Goal: Information Seeking & Learning: Learn about a topic

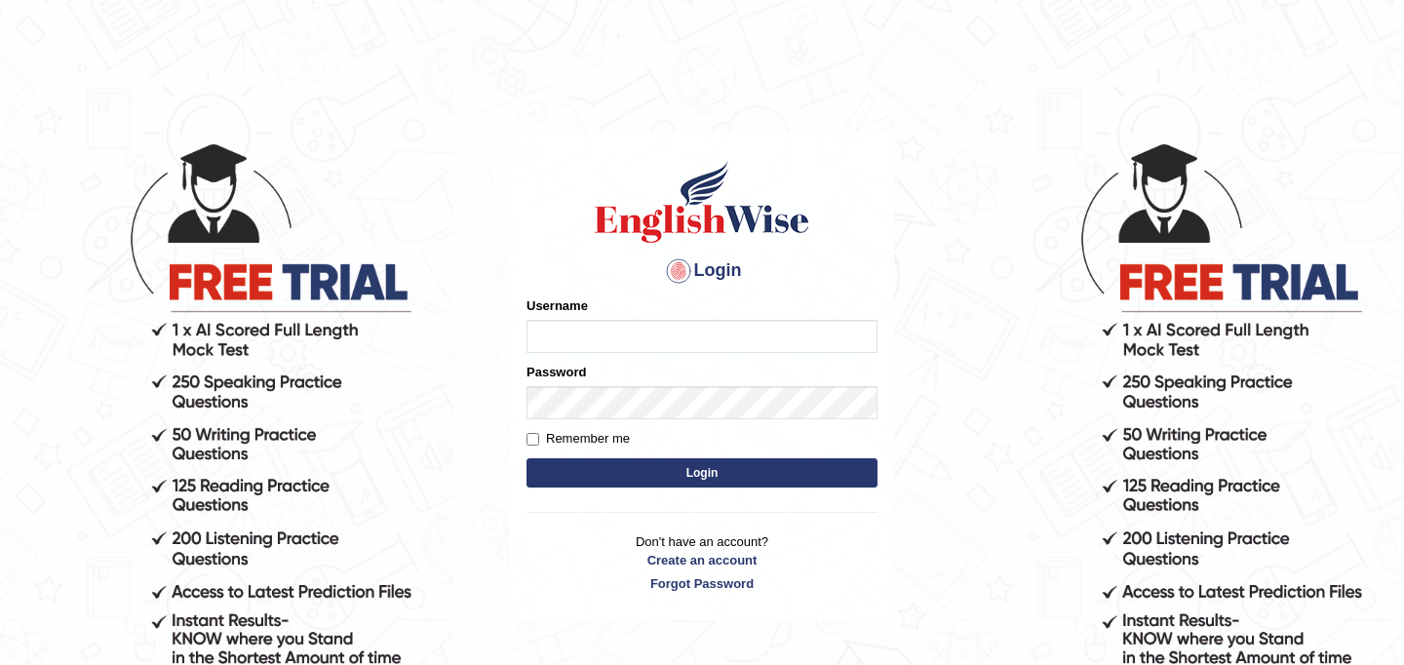
type input "najakter"
click at [666, 472] on button "Login" at bounding box center [701, 472] width 351 height 29
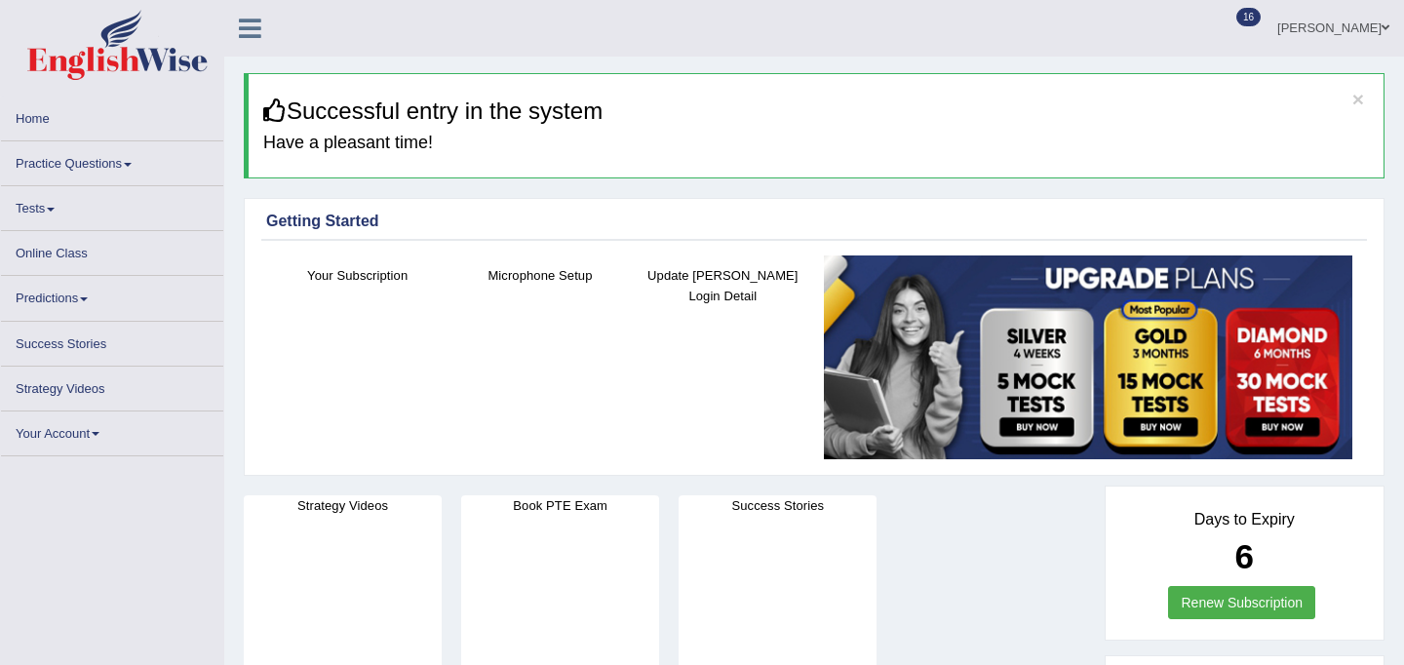
click at [82, 165] on link "Practice Questions" at bounding box center [112, 160] width 222 height 38
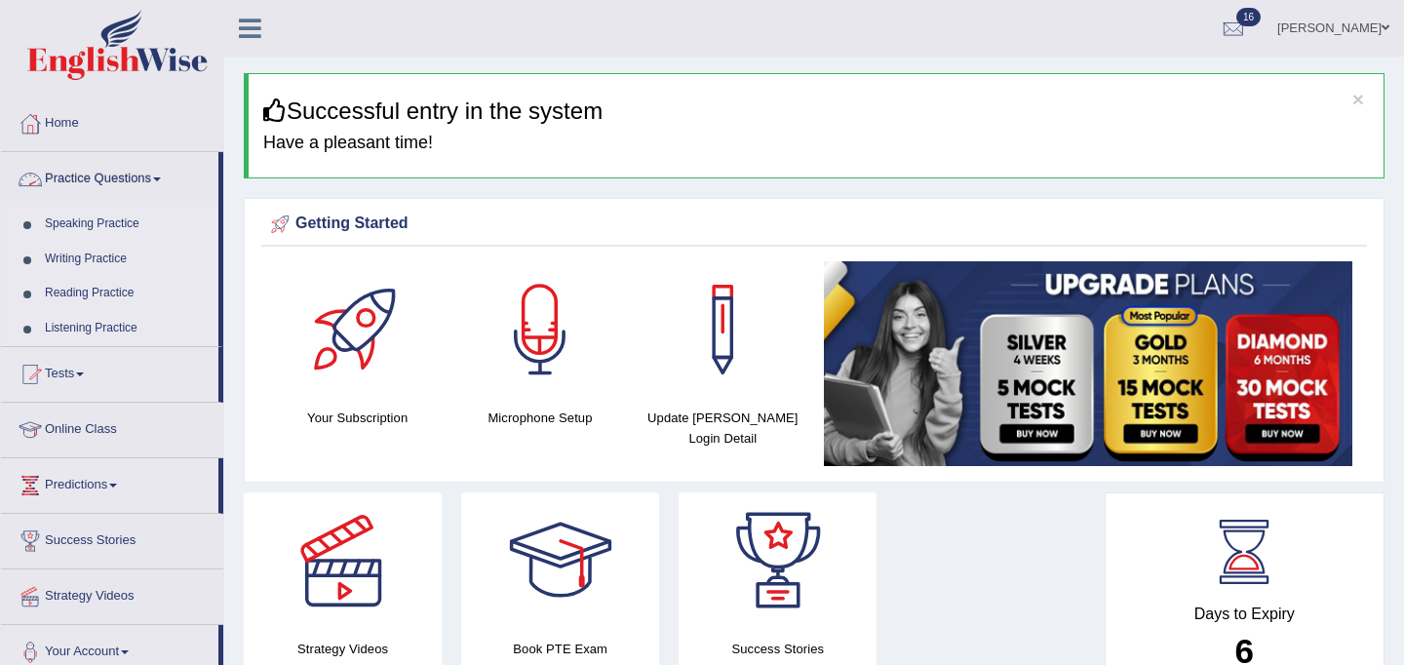
click at [101, 170] on link "Practice Questions" at bounding box center [109, 176] width 217 height 49
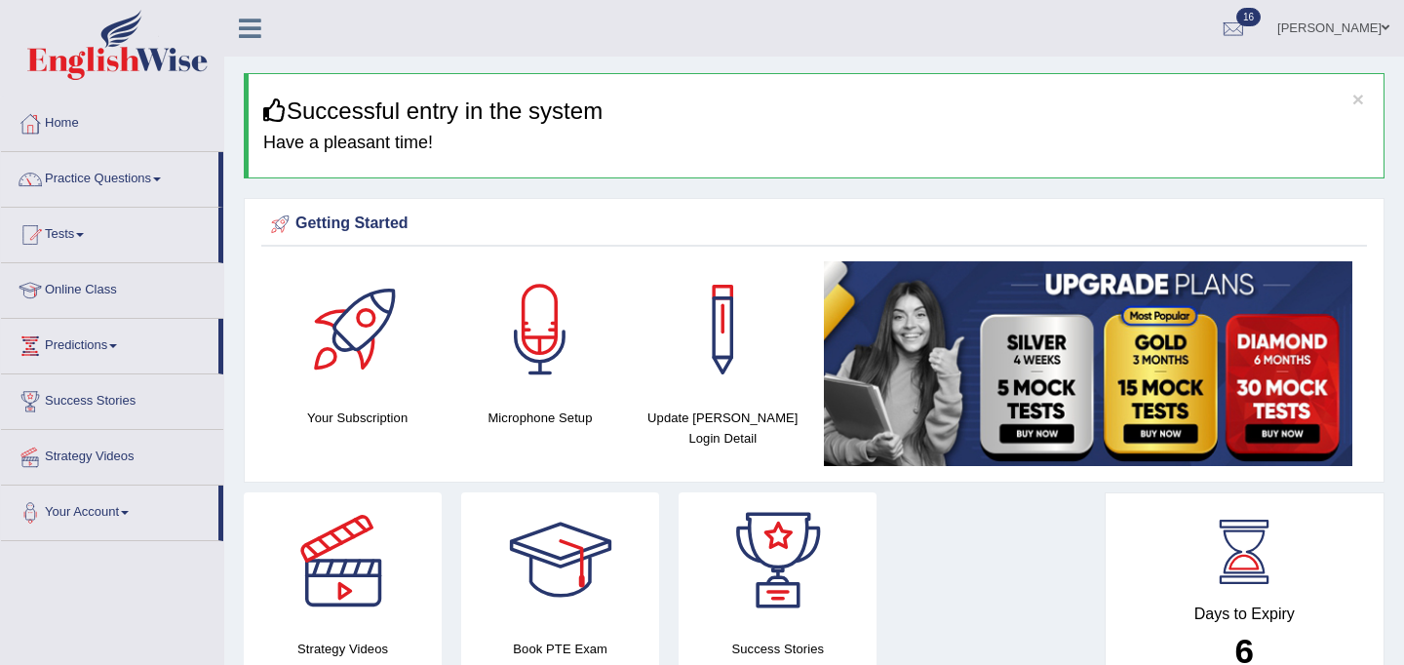
click at [98, 179] on link "Practice Questions" at bounding box center [109, 176] width 217 height 49
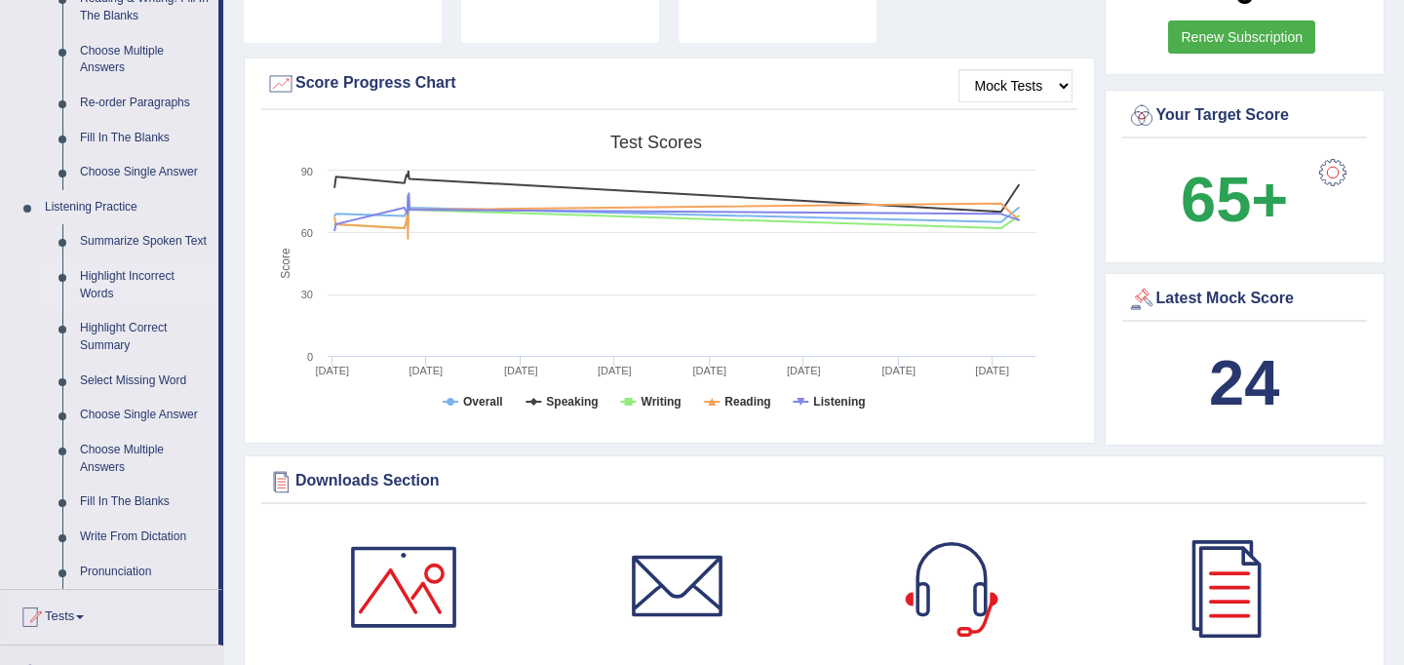
scroll to position [663, 0]
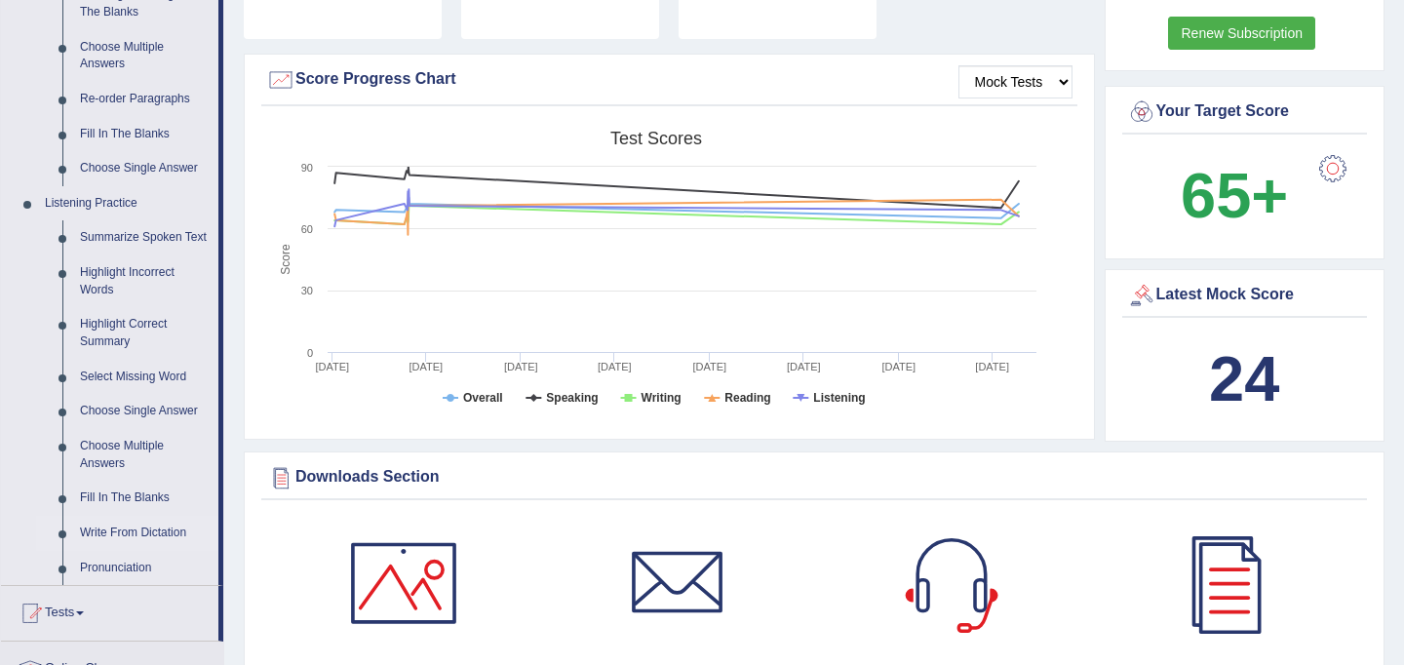
click at [127, 549] on link "Write From Dictation" at bounding box center [144, 533] width 147 height 35
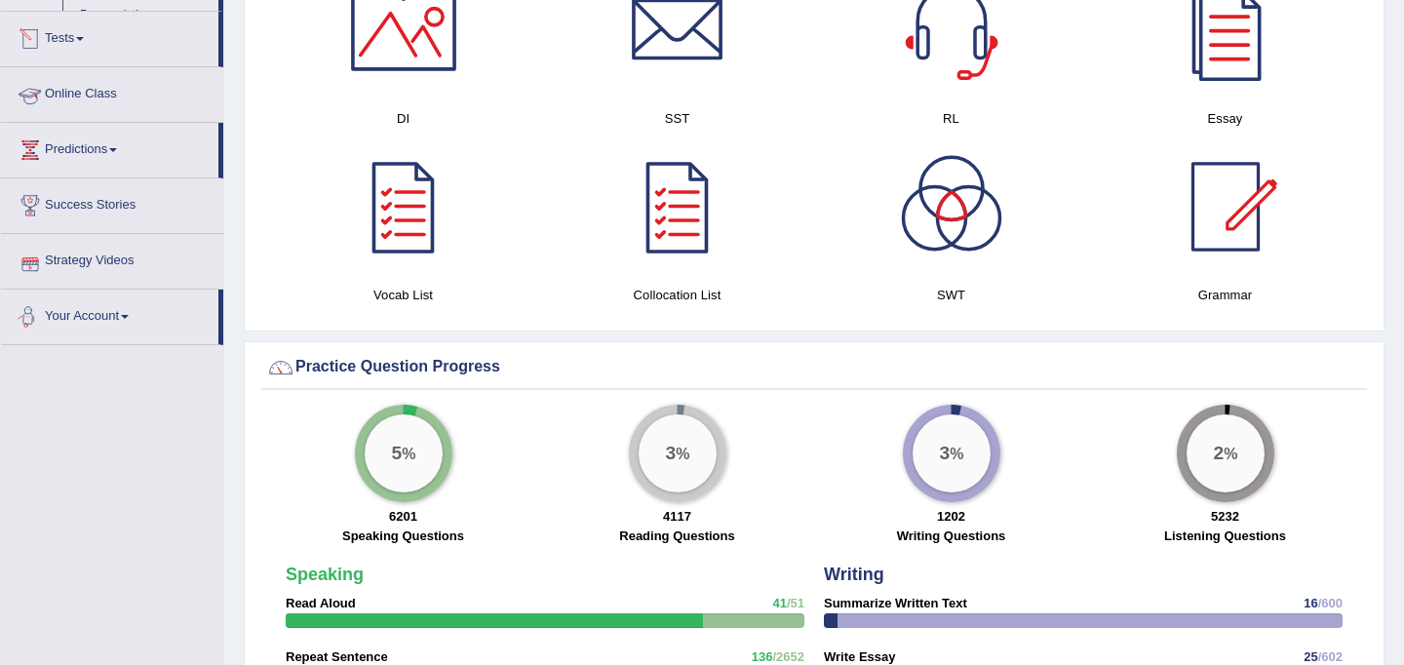
scroll to position [1080, 0]
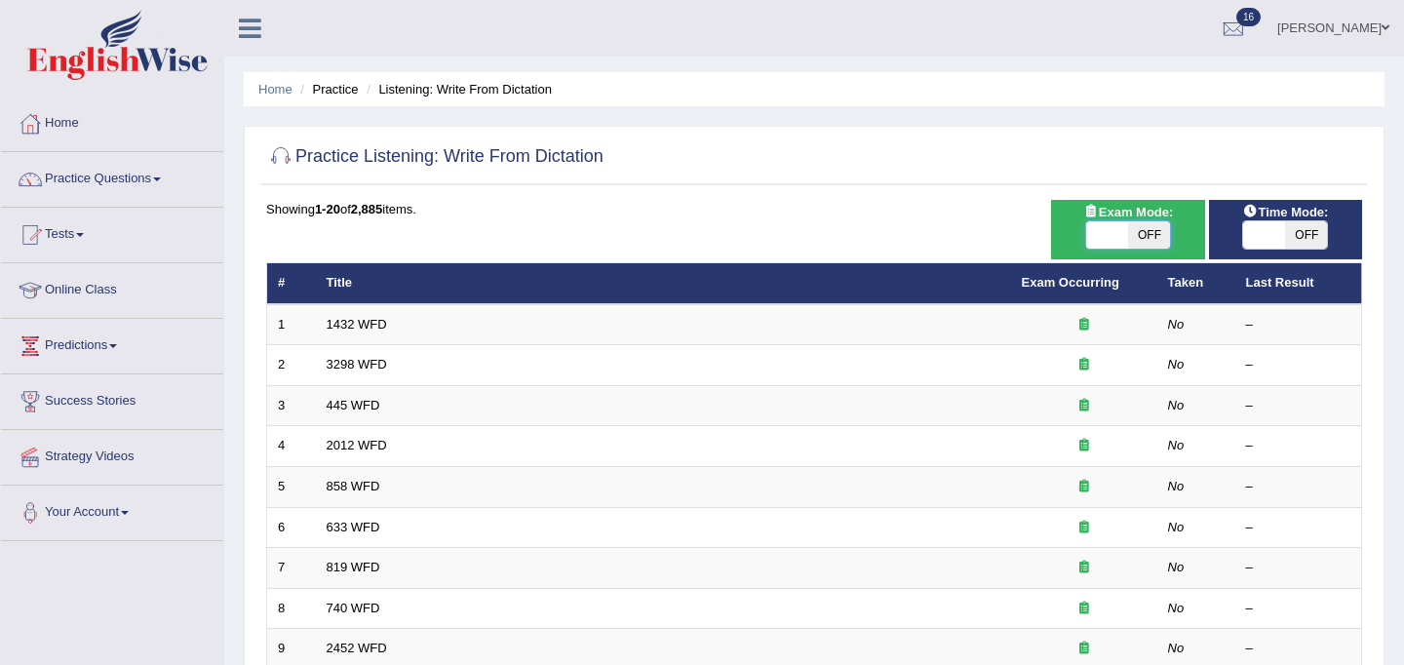
click at [1119, 237] on span at bounding box center [1107, 234] width 42 height 27
checkbox input "true"
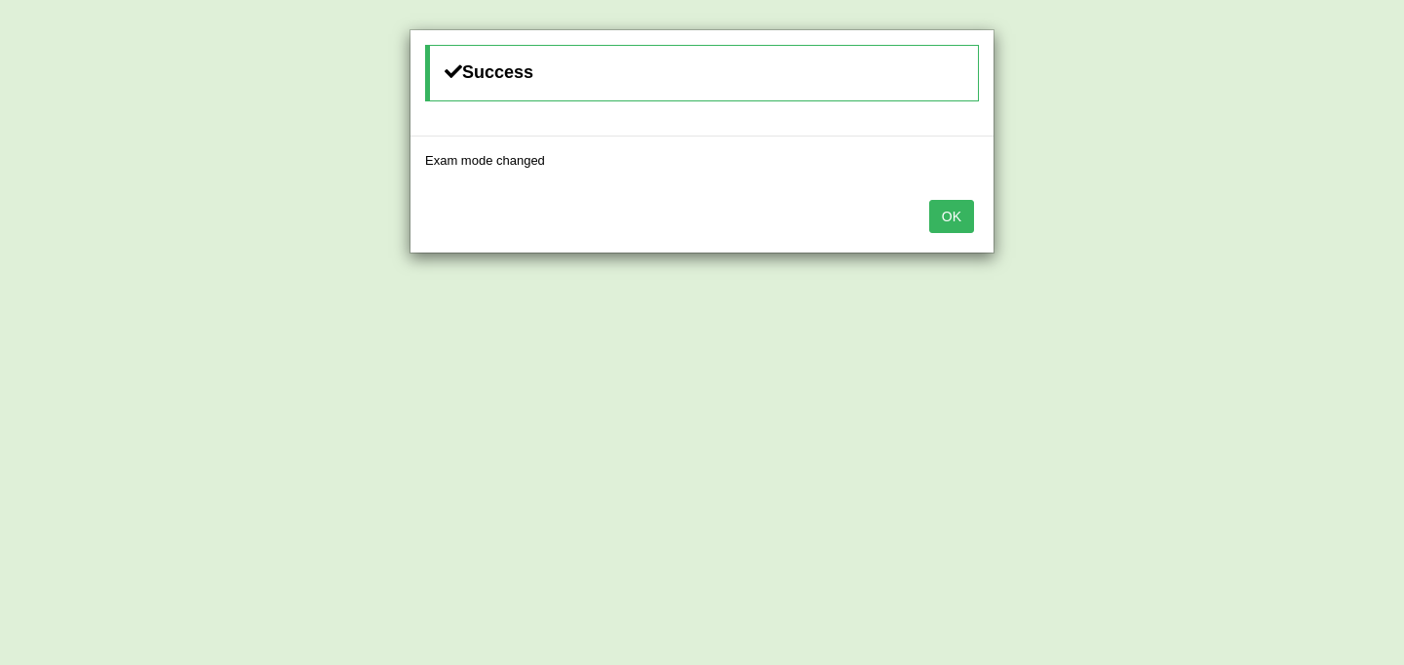
click at [964, 219] on button "OK" at bounding box center [951, 216] width 45 height 33
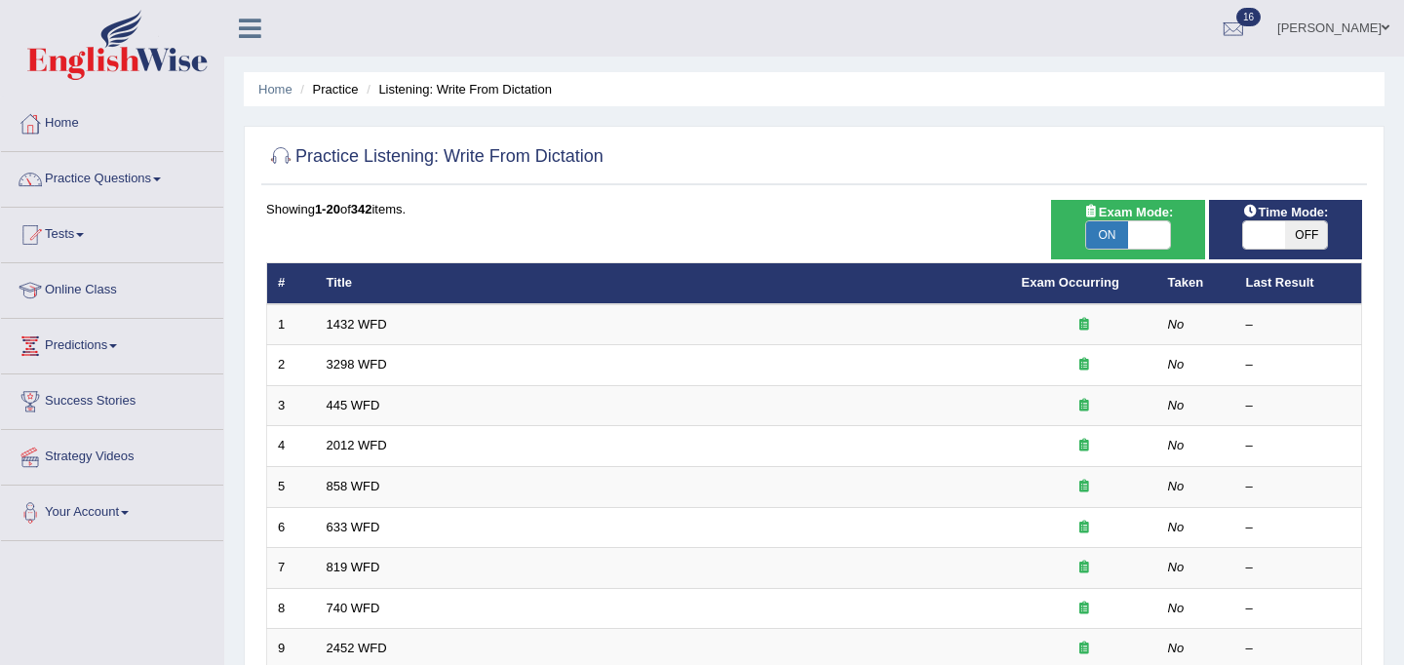
click at [1257, 245] on span at bounding box center [1264, 234] width 42 height 27
checkbox input "true"
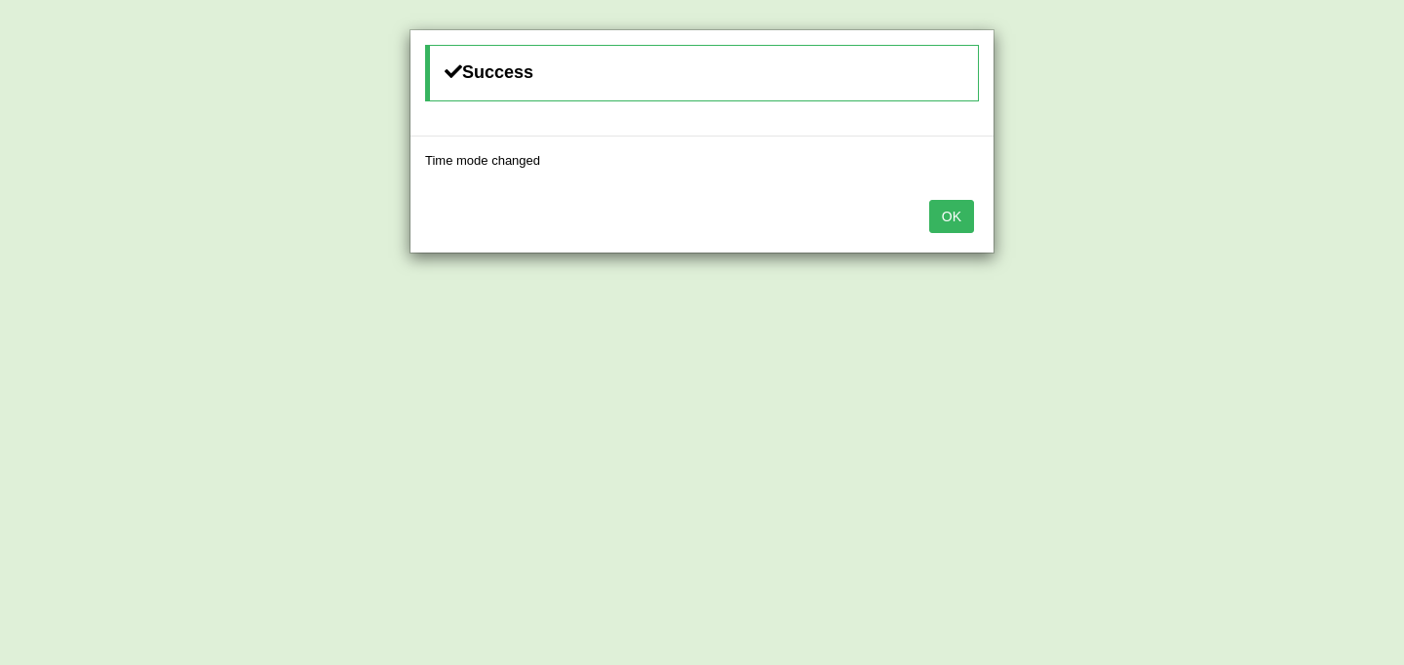
click at [960, 226] on button "OK" at bounding box center [951, 216] width 45 height 33
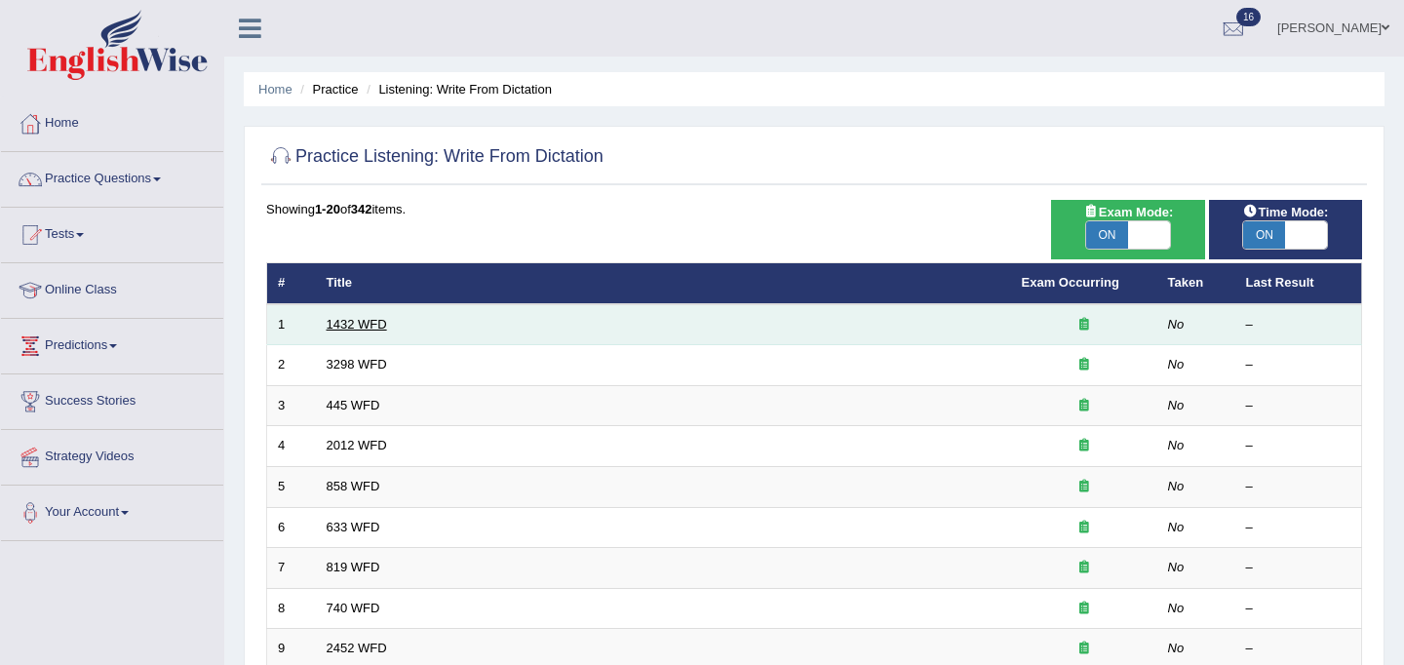
click at [351, 322] on link "1432 WFD" at bounding box center [357, 324] width 60 height 15
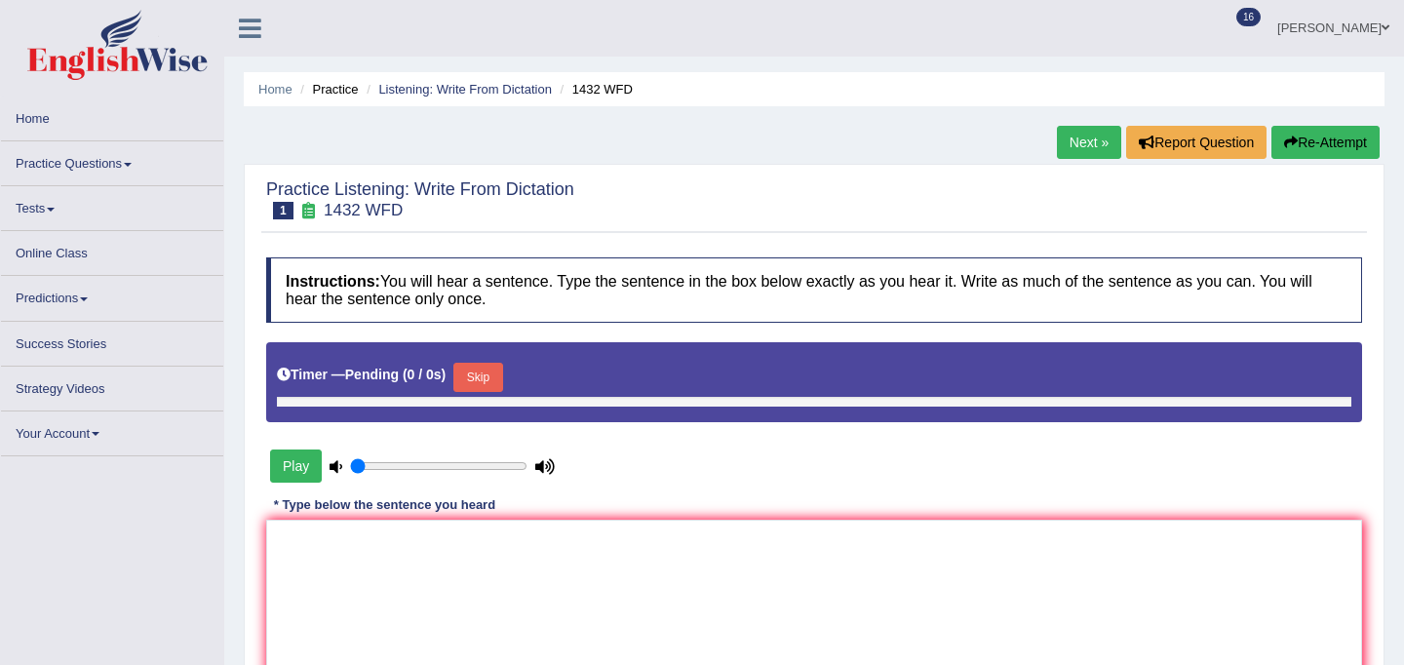
type input "1"
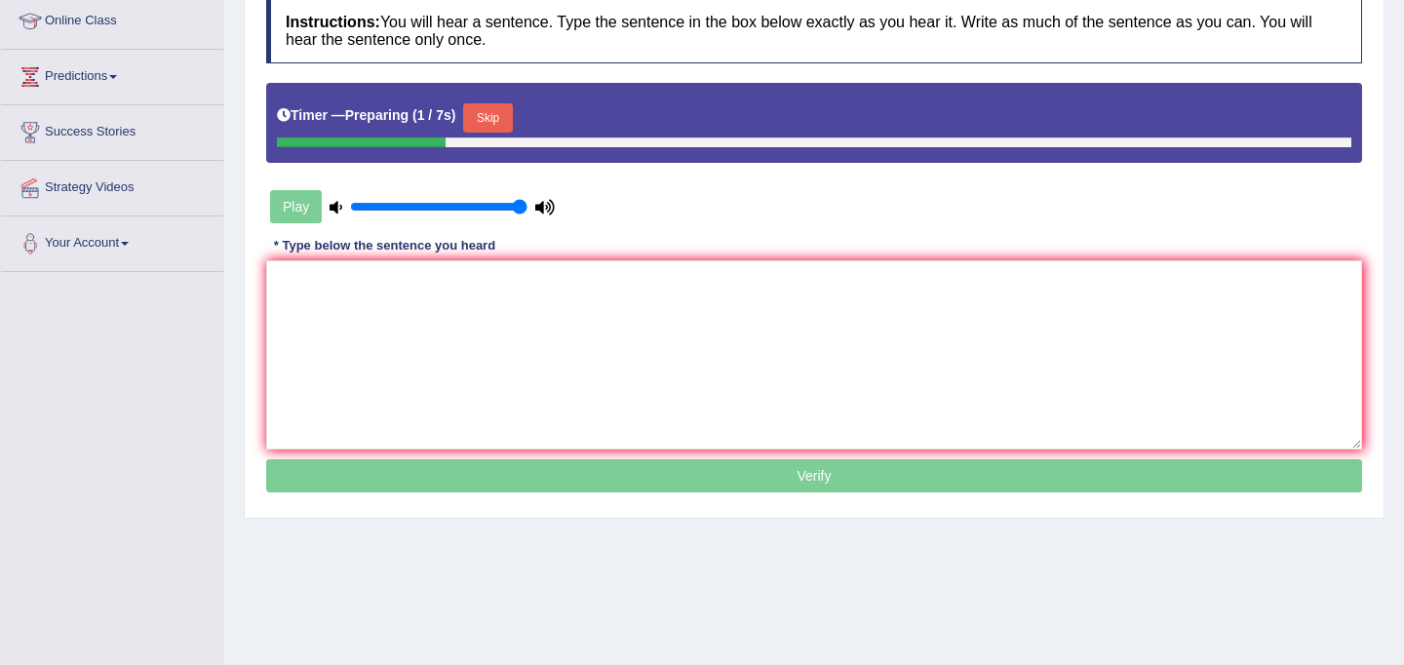
scroll to position [273, 0]
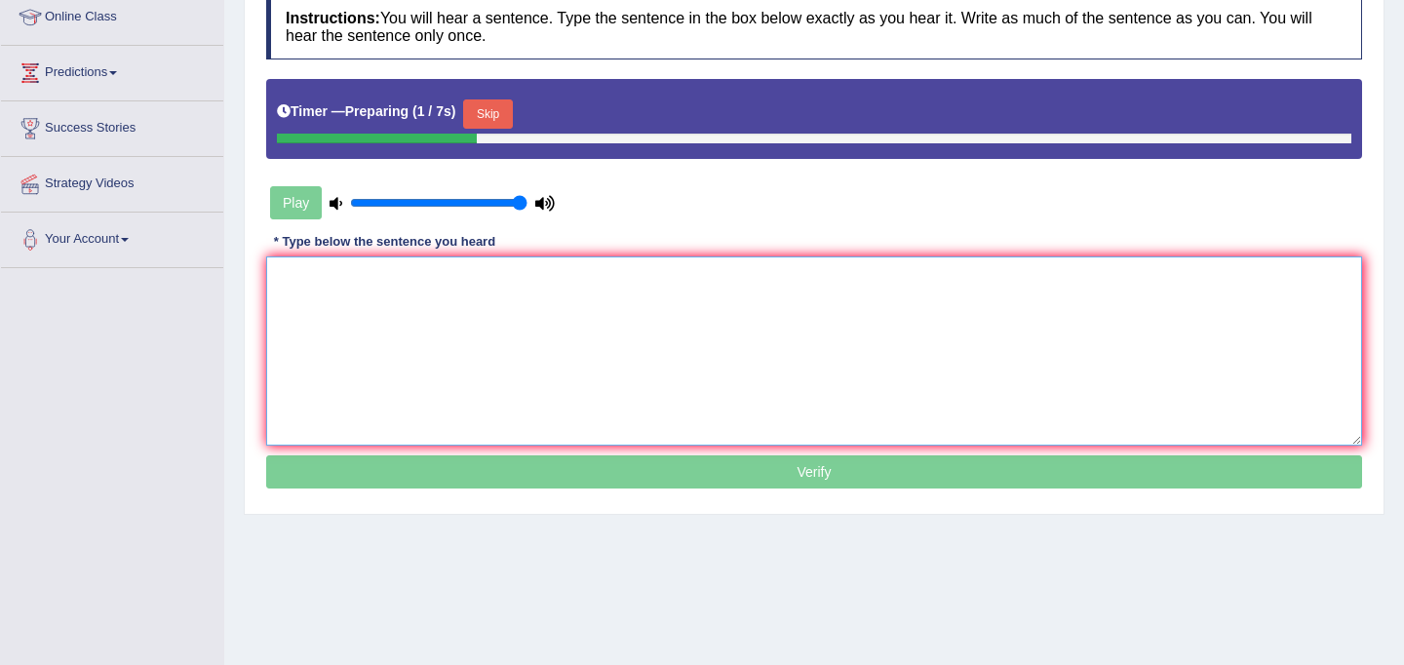
click at [354, 326] on textarea at bounding box center [814, 350] width 1096 height 189
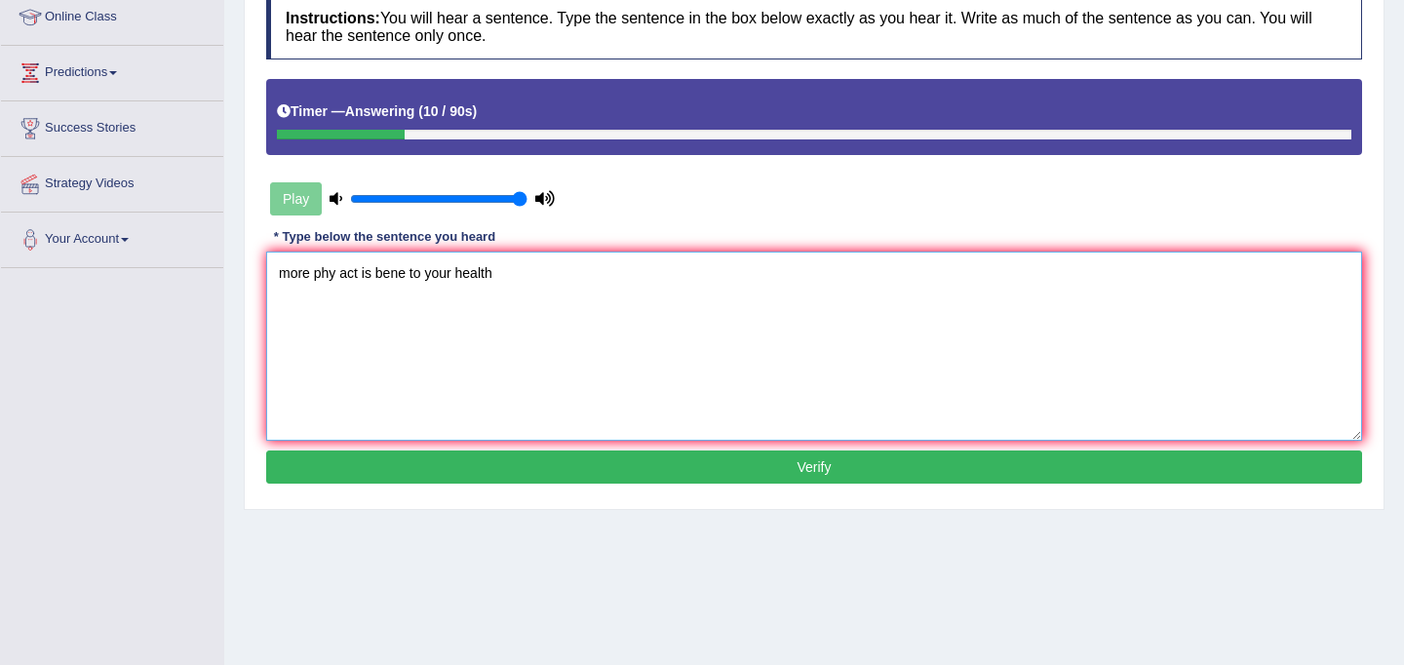
click at [288, 271] on textarea "more phy act is bene to your health" at bounding box center [814, 345] width 1096 height 189
click at [335, 270] on textarea "More phy act is bene to your health" at bounding box center [814, 345] width 1096 height 189
click at [386, 278] on textarea "More physical act is bene to your health" at bounding box center [814, 345] width 1096 height 189
click at [458, 272] on textarea "More physical activity is bene to your health" at bounding box center [814, 345] width 1096 height 189
click at [588, 274] on textarea "More physical activity is beneficial to your health" at bounding box center [814, 345] width 1096 height 189
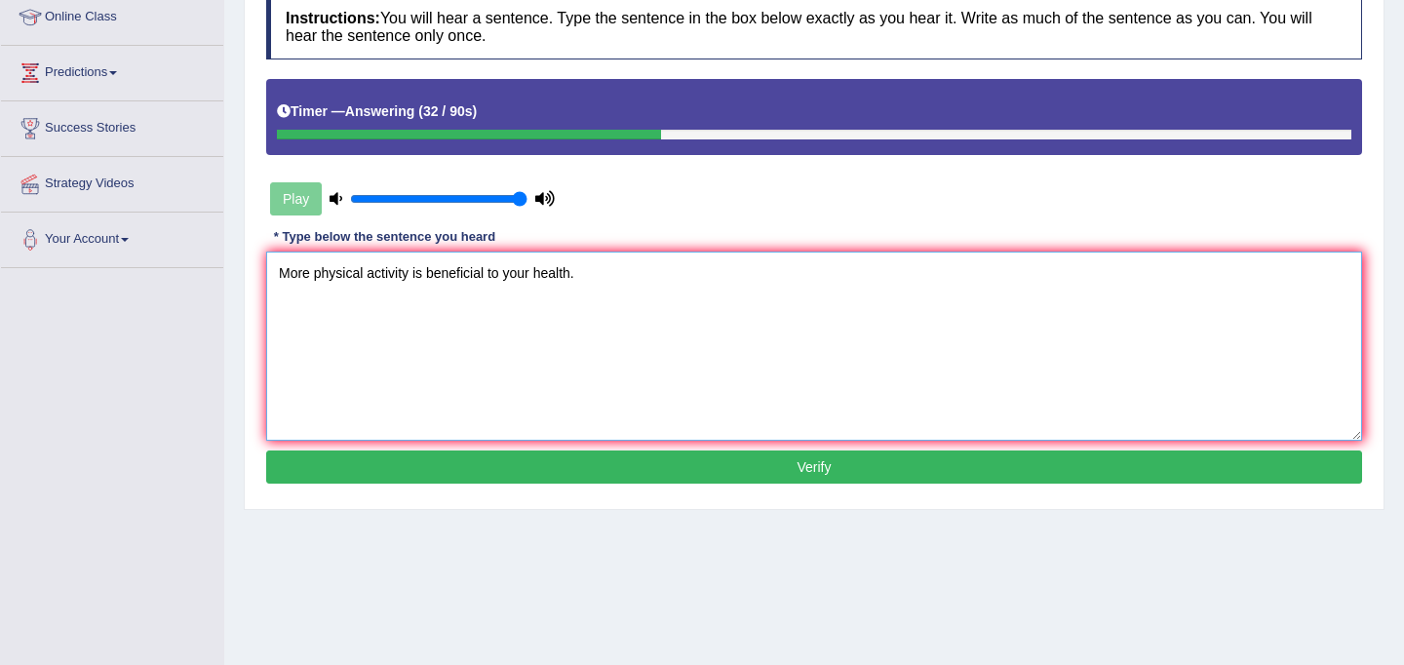
type textarea "More physical activity is beneficial to your health."
click at [644, 467] on button "Verify" at bounding box center [814, 466] width 1096 height 33
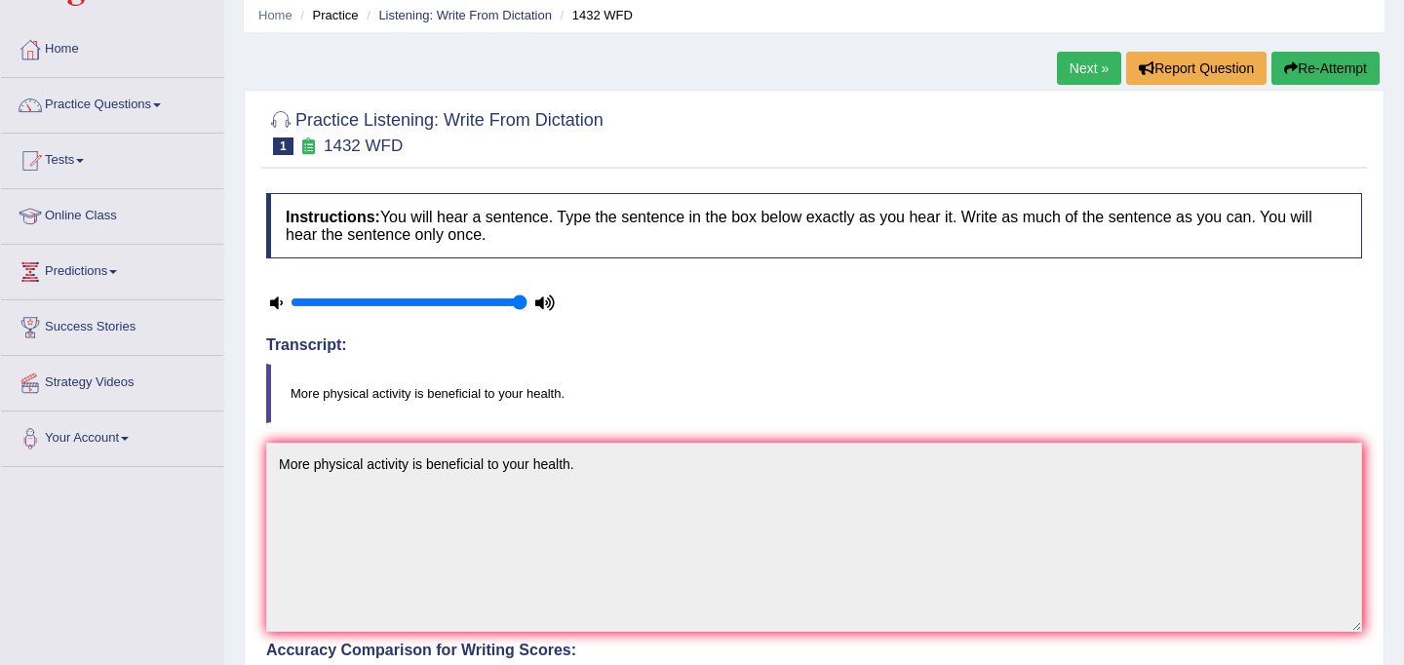
scroll to position [72, 0]
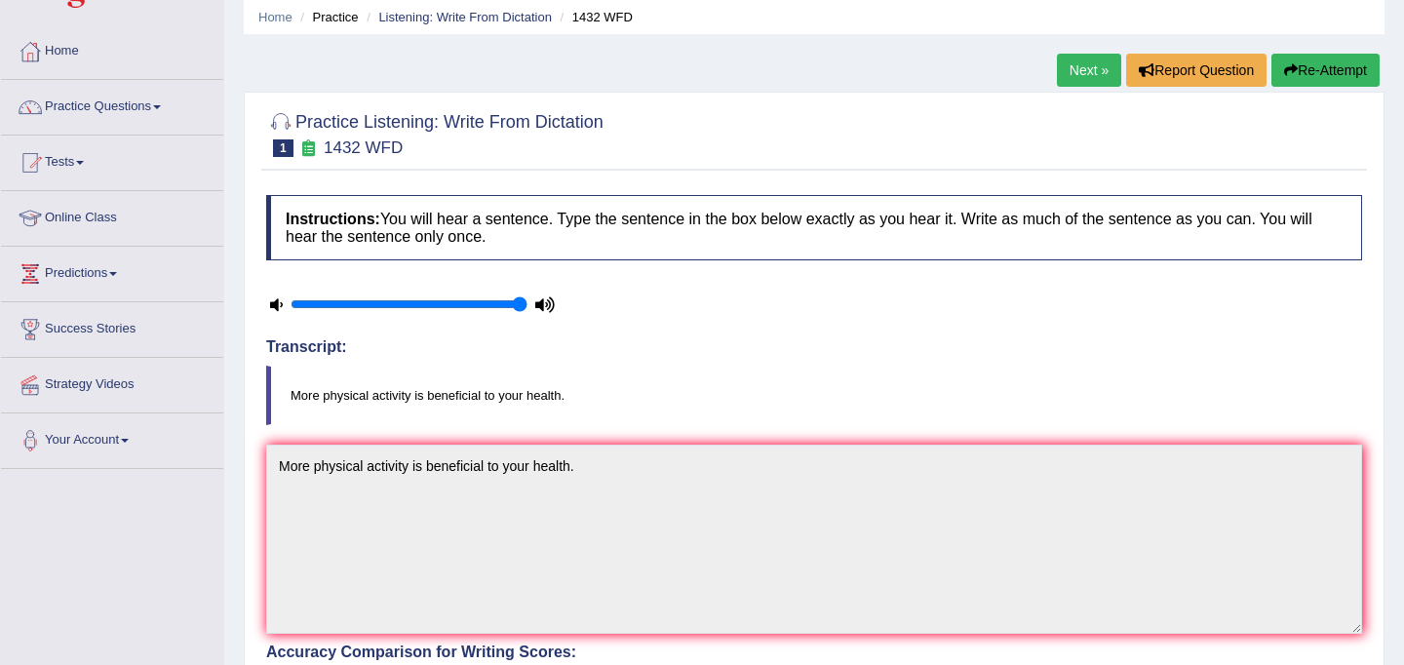
click at [1075, 74] on link "Next »" at bounding box center [1089, 70] width 64 height 33
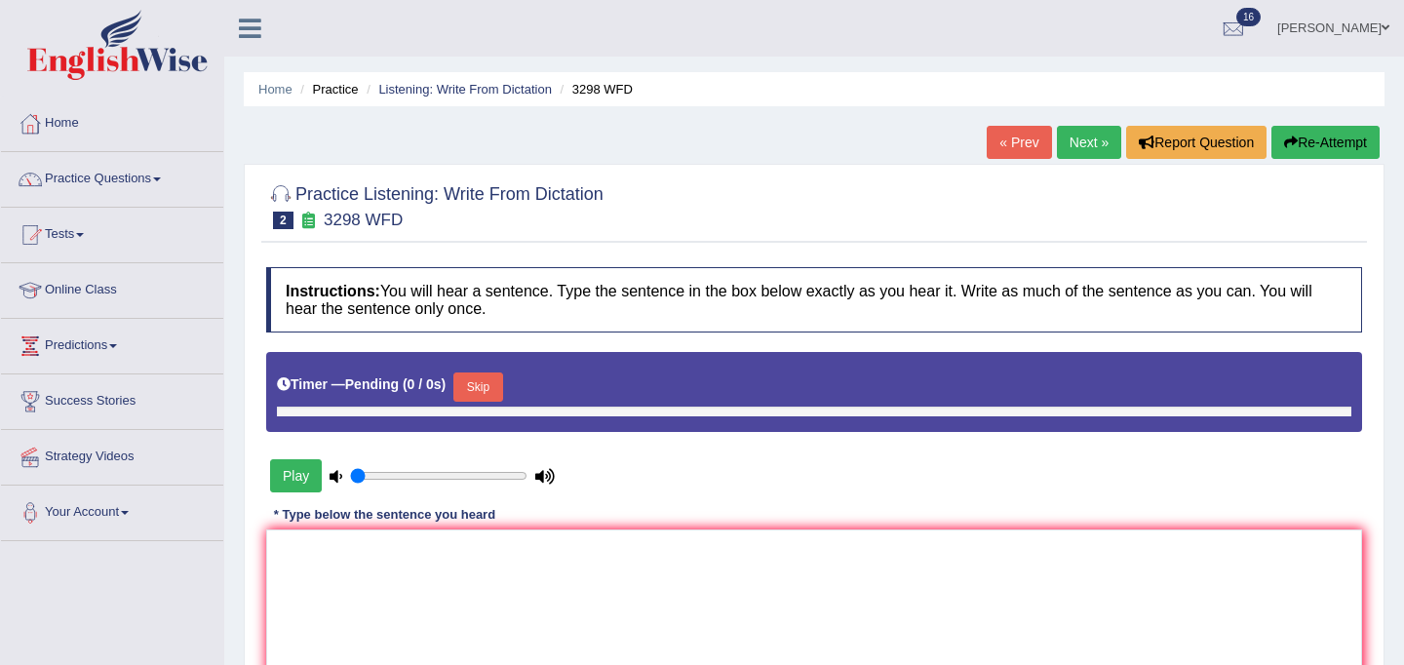
type input "1"
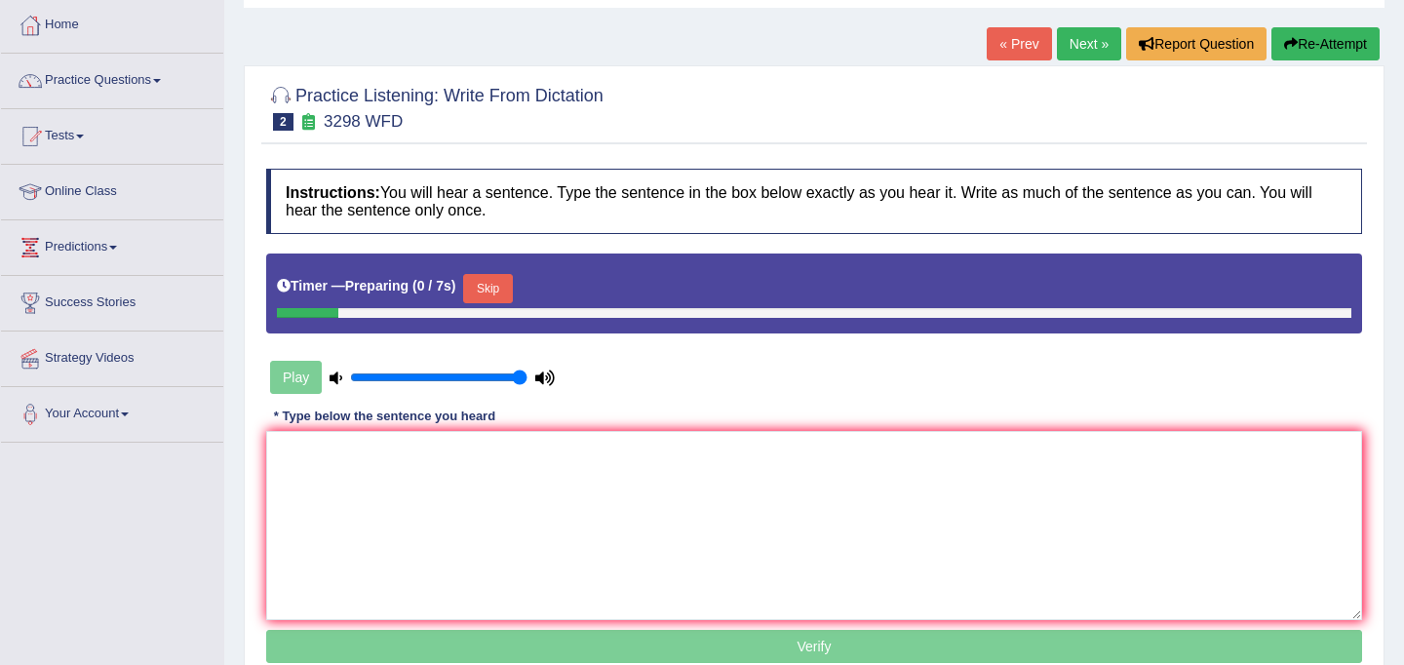
scroll to position [172, 0]
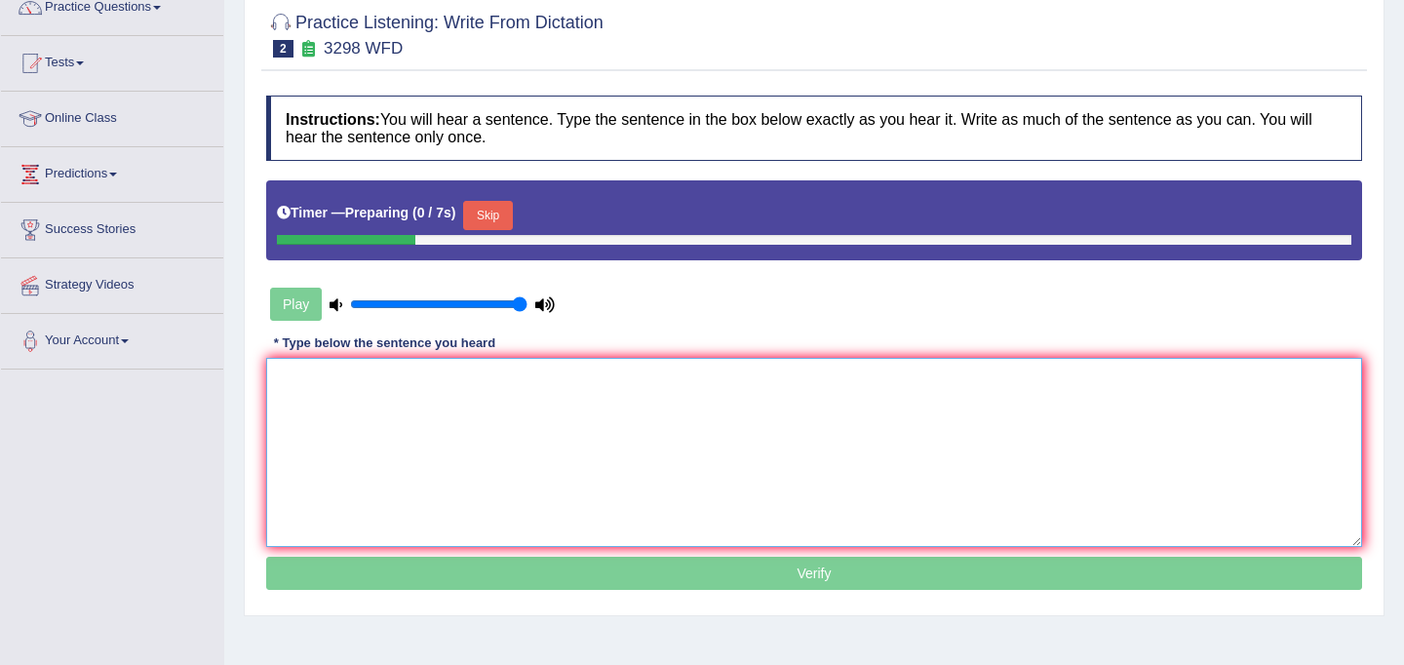
click at [727, 445] on textarea at bounding box center [814, 452] width 1096 height 189
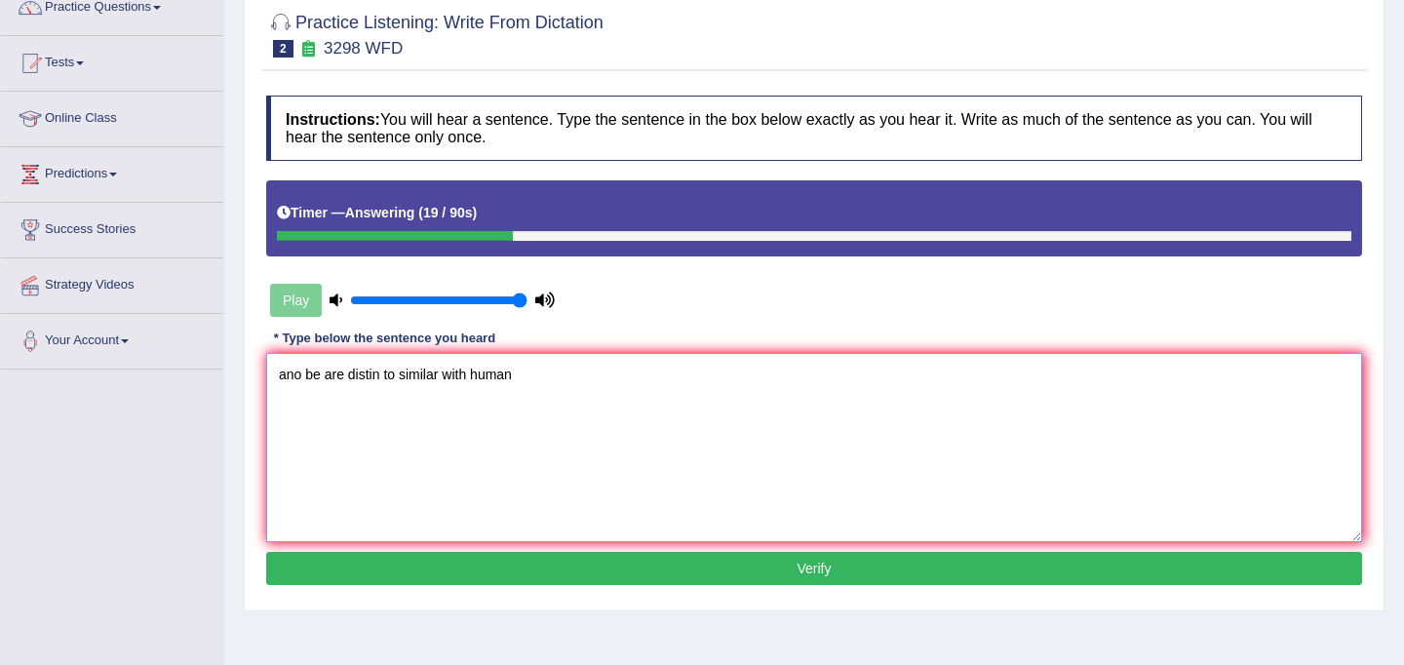
click at [301, 372] on textarea "ano be are distin to similar with human" at bounding box center [814, 447] width 1096 height 189
click at [334, 376] on textarea "Animal be are distin to similar with human" at bounding box center [814, 447] width 1096 height 189
click at [338, 376] on textarea "Animal be are distin to similar with human" at bounding box center [814, 447] width 1096 height 189
click at [442, 372] on textarea "Animal behaviour are distin to similar with human" at bounding box center [814, 447] width 1096 height 189
click at [598, 376] on textarea "Animal behaviour are distinct to similar with human" at bounding box center [814, 447] width 1096 height 189
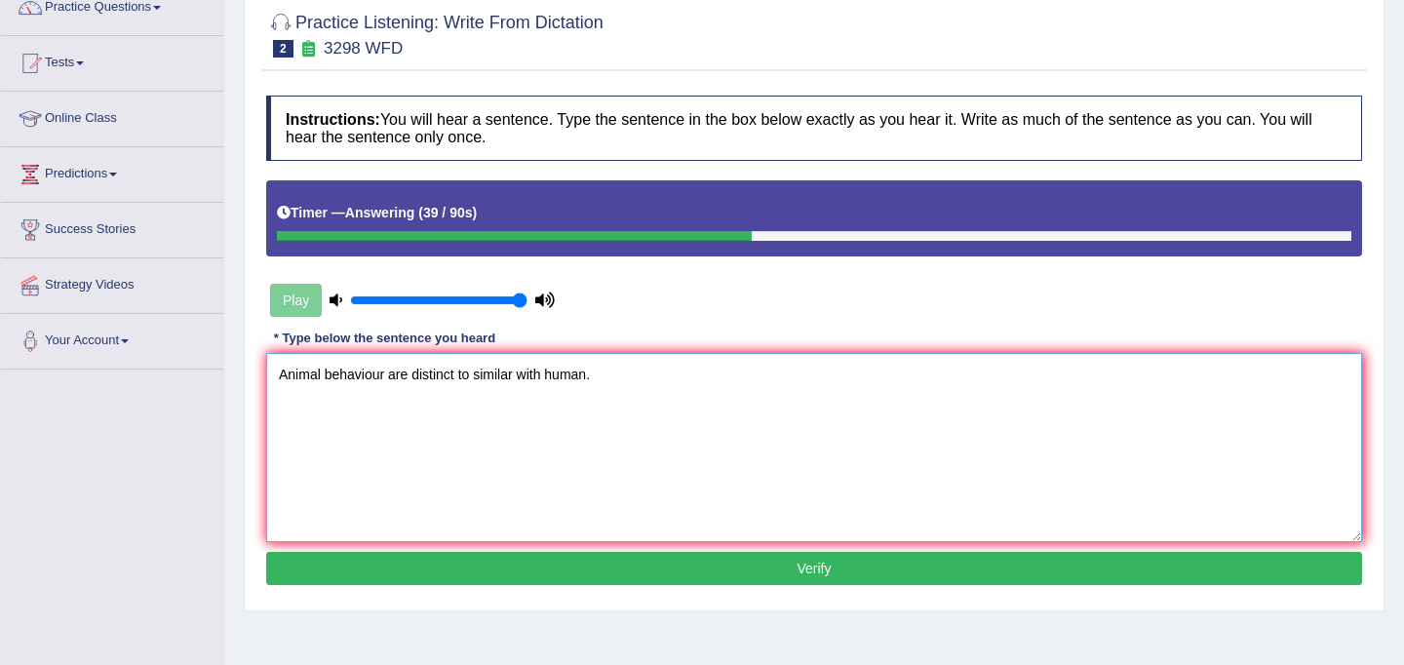
type textarea "Animal behaviour are distinct to similar with human."
click at [720, 573] on button "Verify" at bounding box center [814, 568] width 1096 height 33
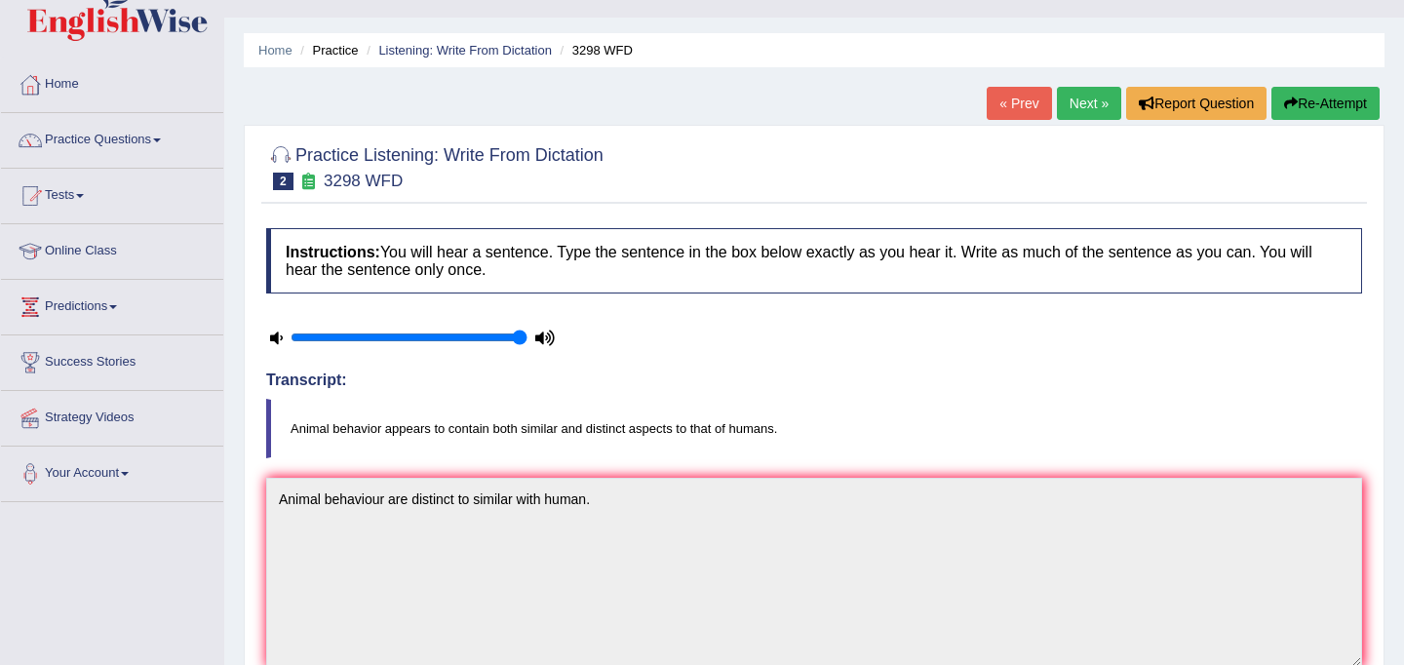
scroll to position [0, 0]
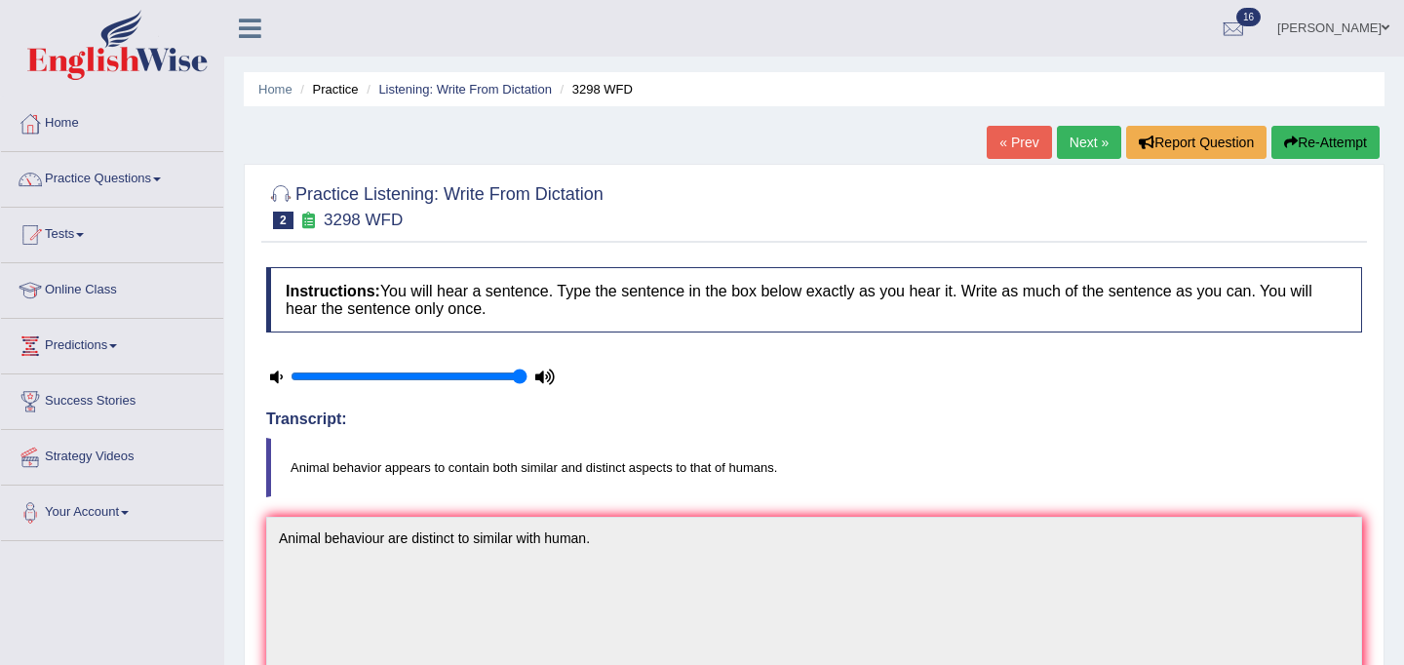
click at [1325, 141] on button "Re-Attempt" at bounding box center [1325, 142] width 108 height 33
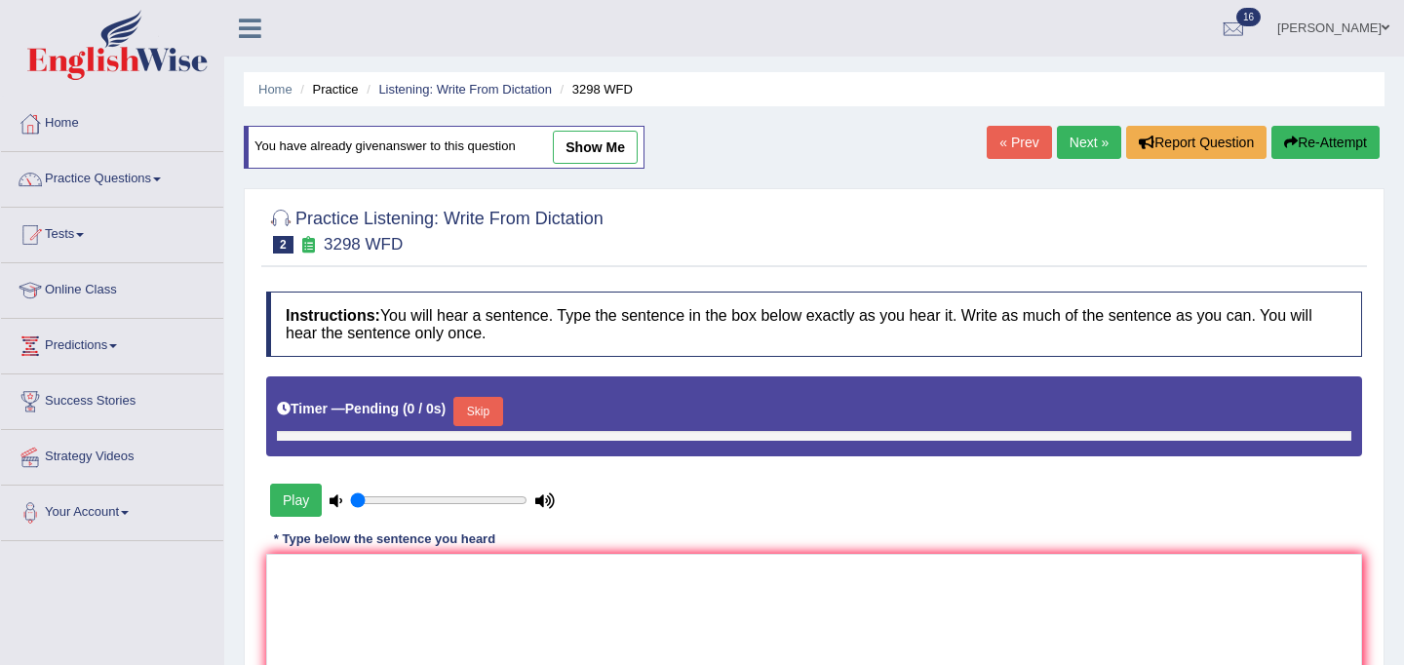
type input "1"
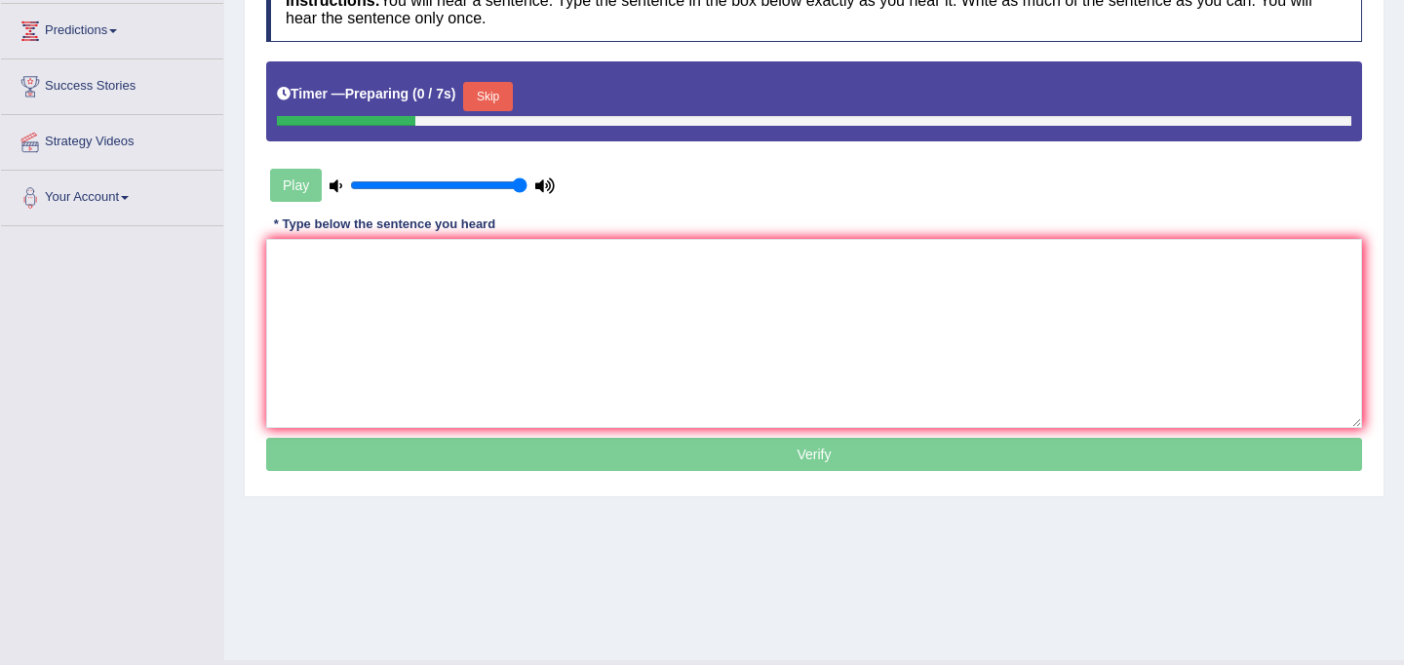
scroll to position [359, 0]
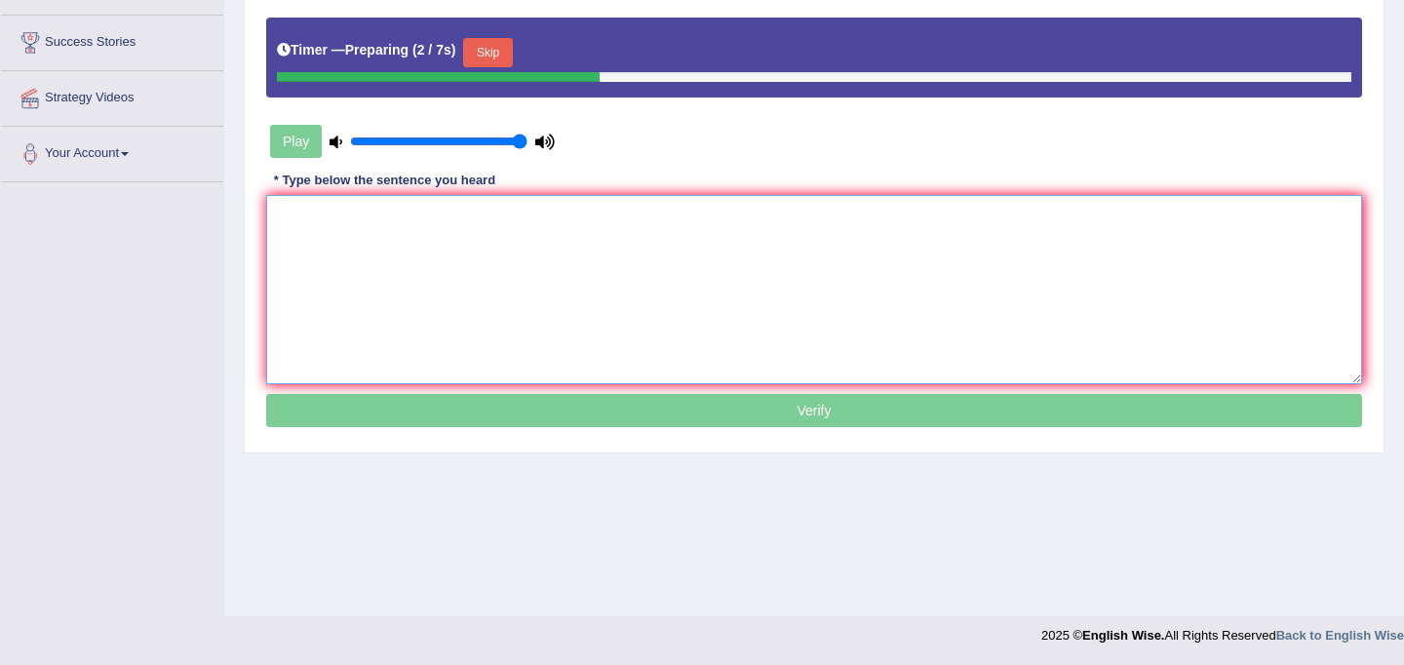
click at [485, 328] on textarea at bounding box center [814, 289] width 1096 height 189
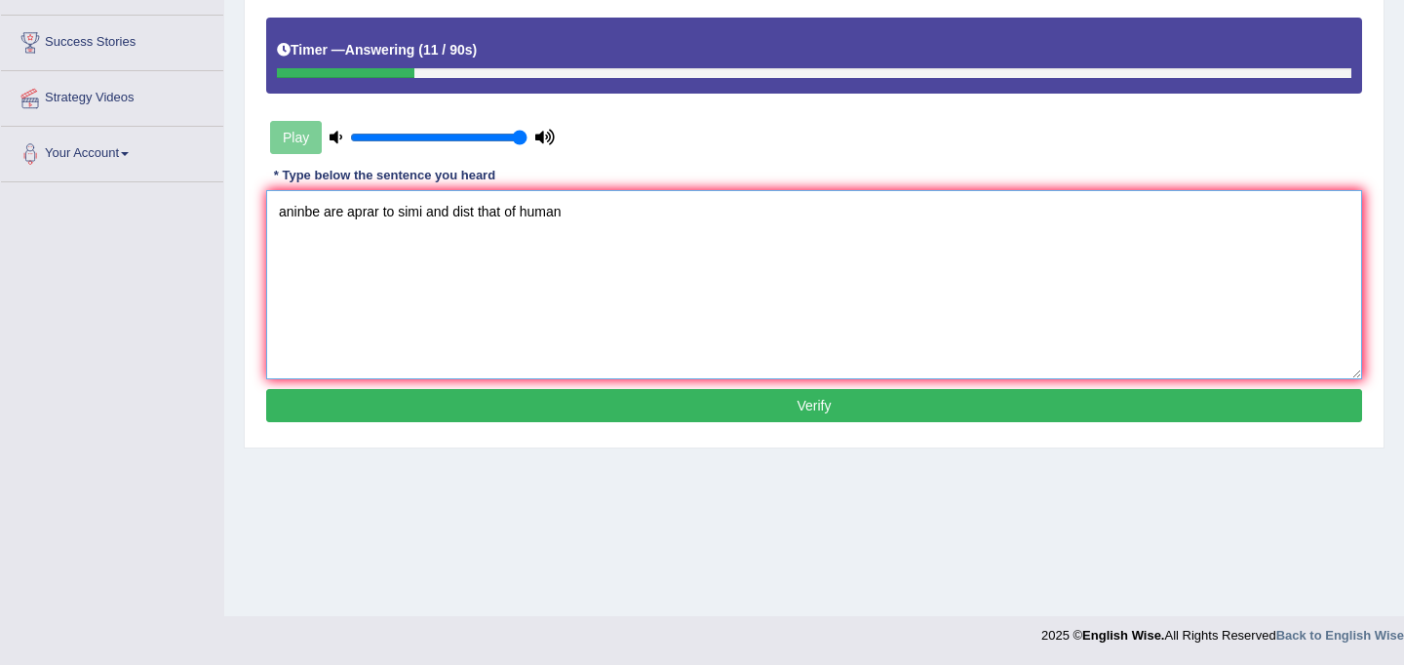
click at [311, 214] on textarea "aninbe are aprar to simi and dist that of human" at bounding box center [814, 284] width 1096 height 189
click at [499, 213] on textarea "Animal behavior appears to be e are aprar to simi and dist that of human" at bounding box center [814, 284] width 1096 height 189
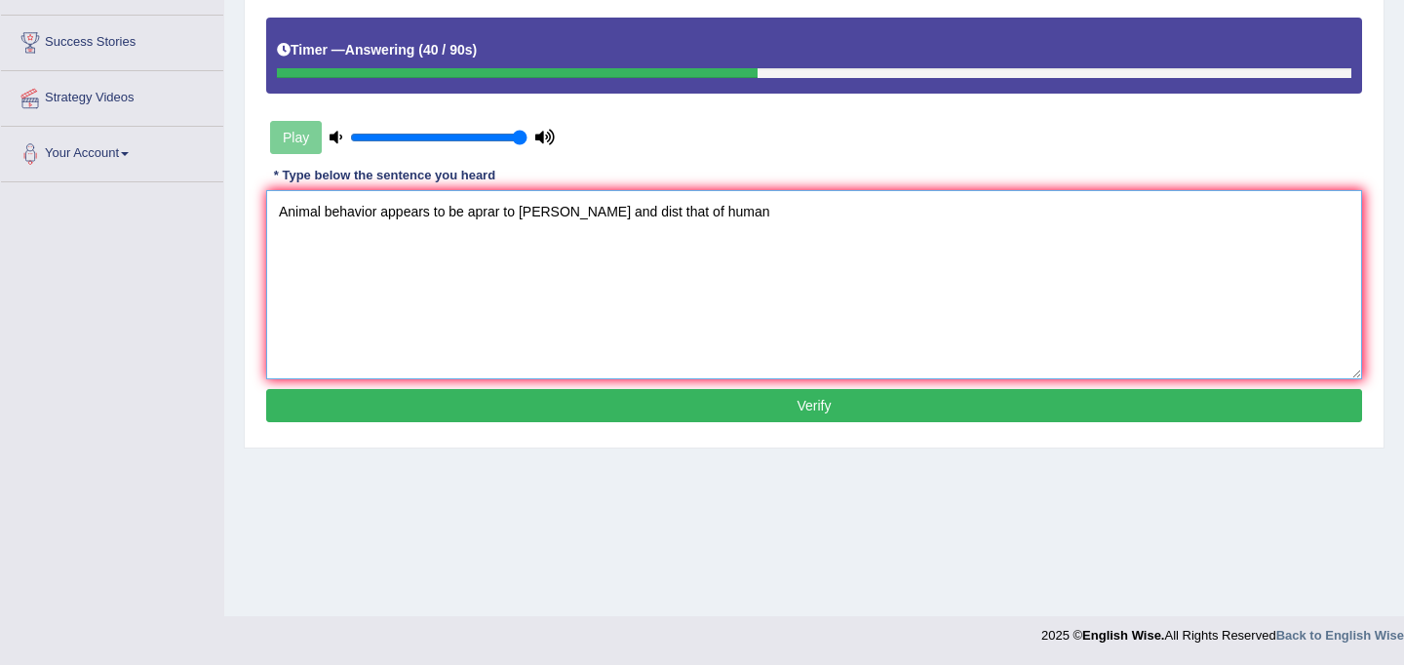
click at [500, 216] on textarea "Animal behavior appears to be aprar to [PERSON_NAME] and dist that of human" at bounding box center [814, 284] width 1096 height 189
click at [489, 211] on textarea "Animal behavior appears to be to simi and dist that of human" at bounding box center [814, 284] width 1096 height 189
click at [495, 213] on textarea "Animal behavior appears to be simi and dist that of human" at bounding box center [814, 284] width 1096 height 189
drag, startPoint x: 562, startPoint y: 213, endPoint x: 600, endPoint y: 245, distance: 49.8
click at [563, 213] on textarea "Animal behavior appears to be similar and dist that of human" at bounding box center [814, 284] width 1096 height 189
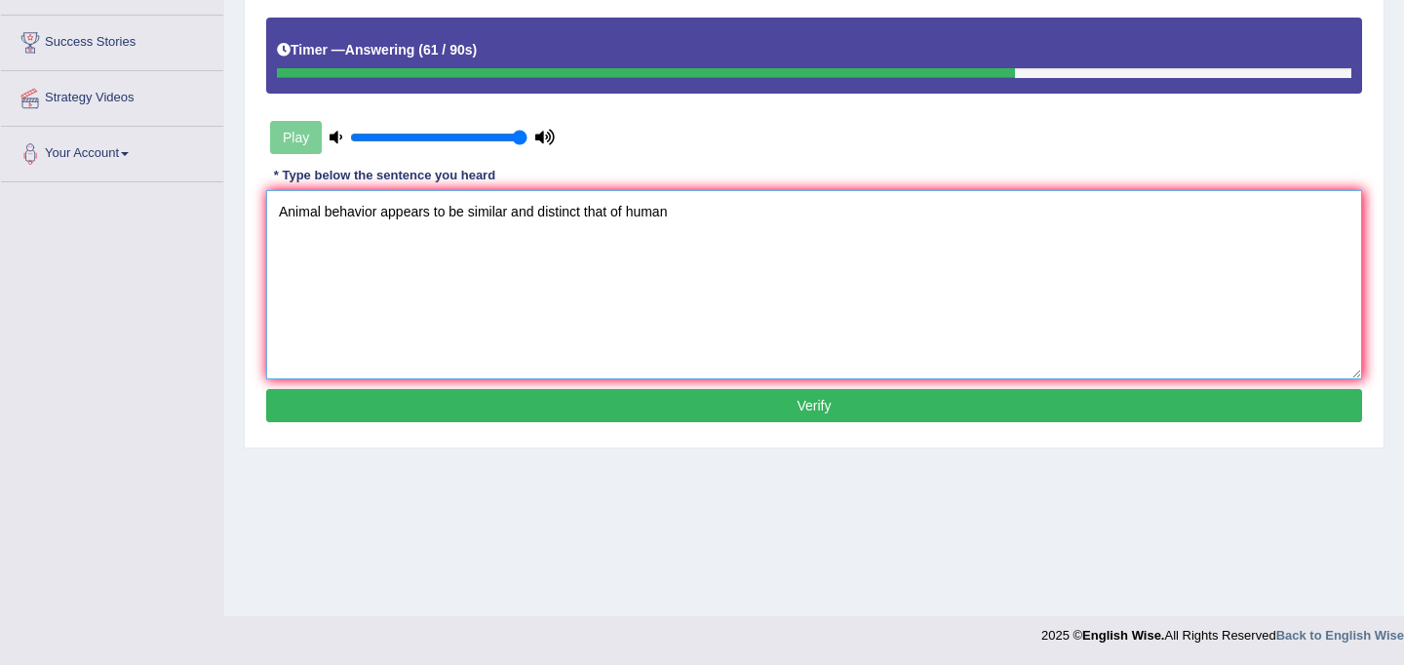
click at [626, 215] on textarea "Animal behavior appears to be similar and distinct that of human" at bounding box center [814, 284] width 1096 height 189
click at [707, 213] on textarea "Animal behavior appears to be similar and distinct that of the human" at bounding box center [814, 284] width 1096 height 189
type textarea "Animal behavior appears to be similar and distinct that of the human do."
click at [802, 403] on button "Verify" at bounding box center [814, 405] width 1096 height 33
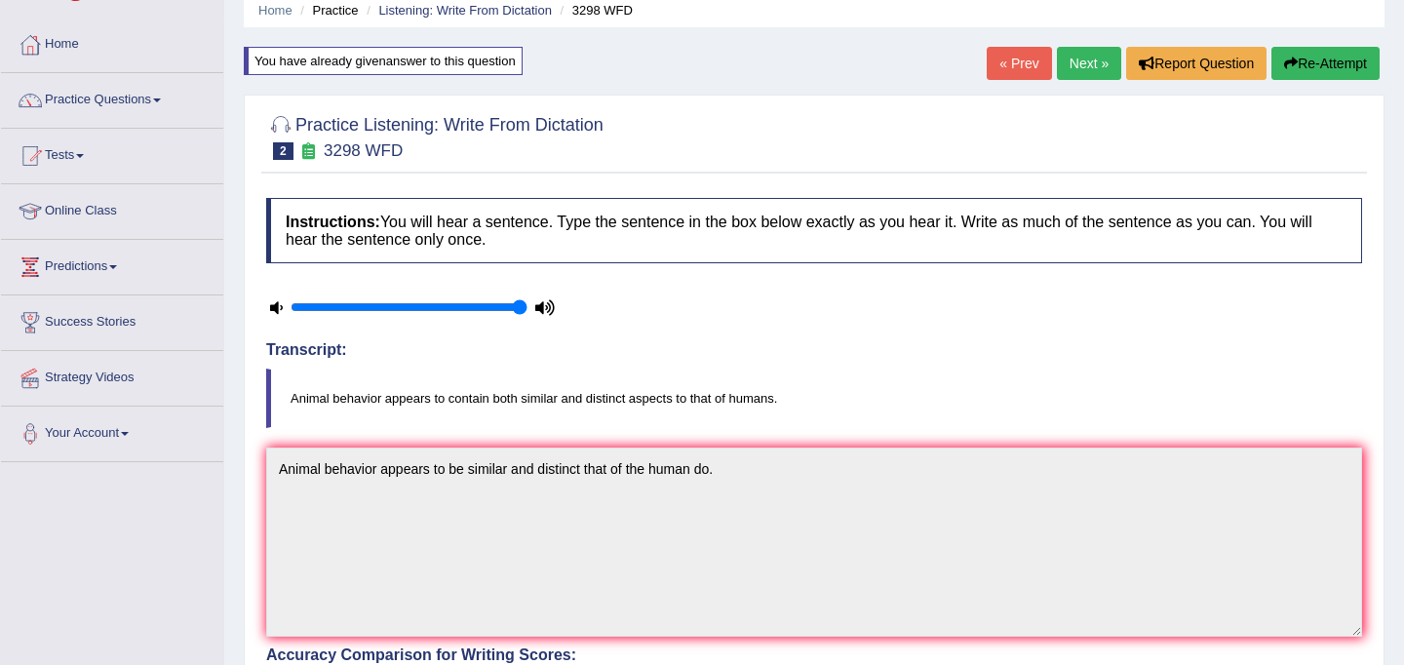
scroll to position [0, 0]
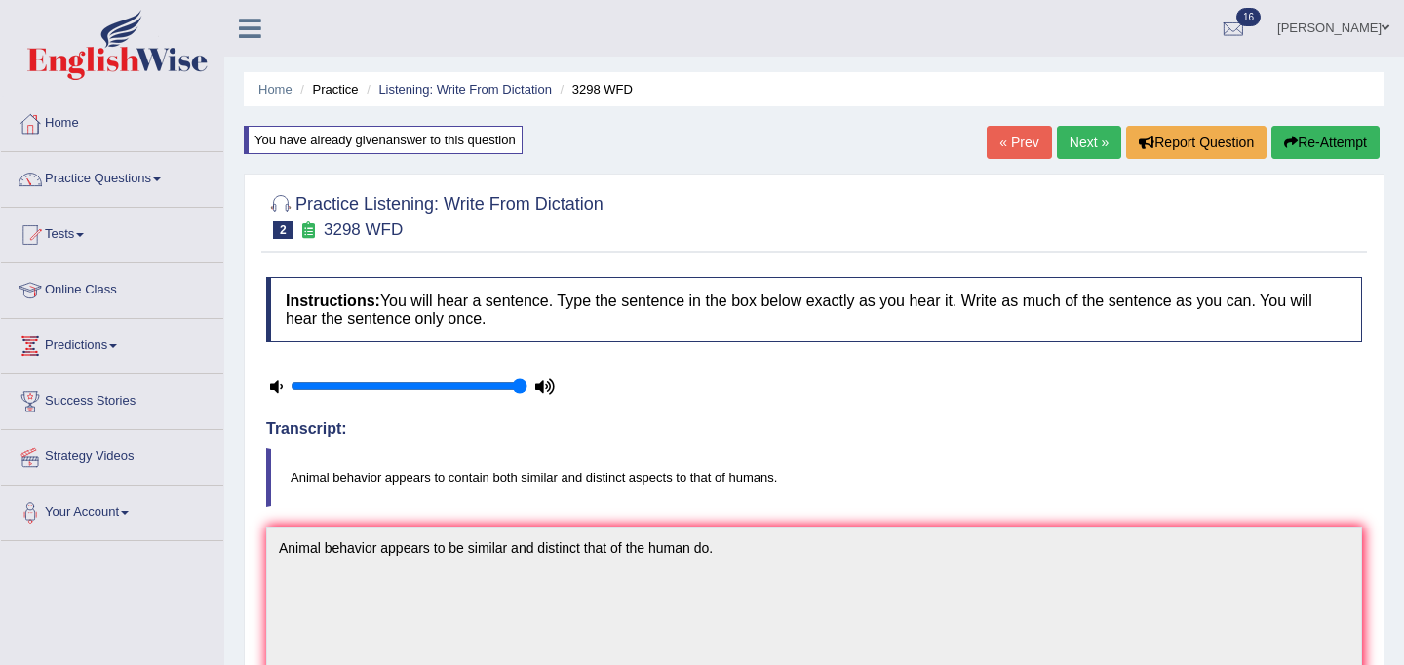
click at [1080, 147] on link "Next »" at bounding box center [1089, 142] width 64 height 33
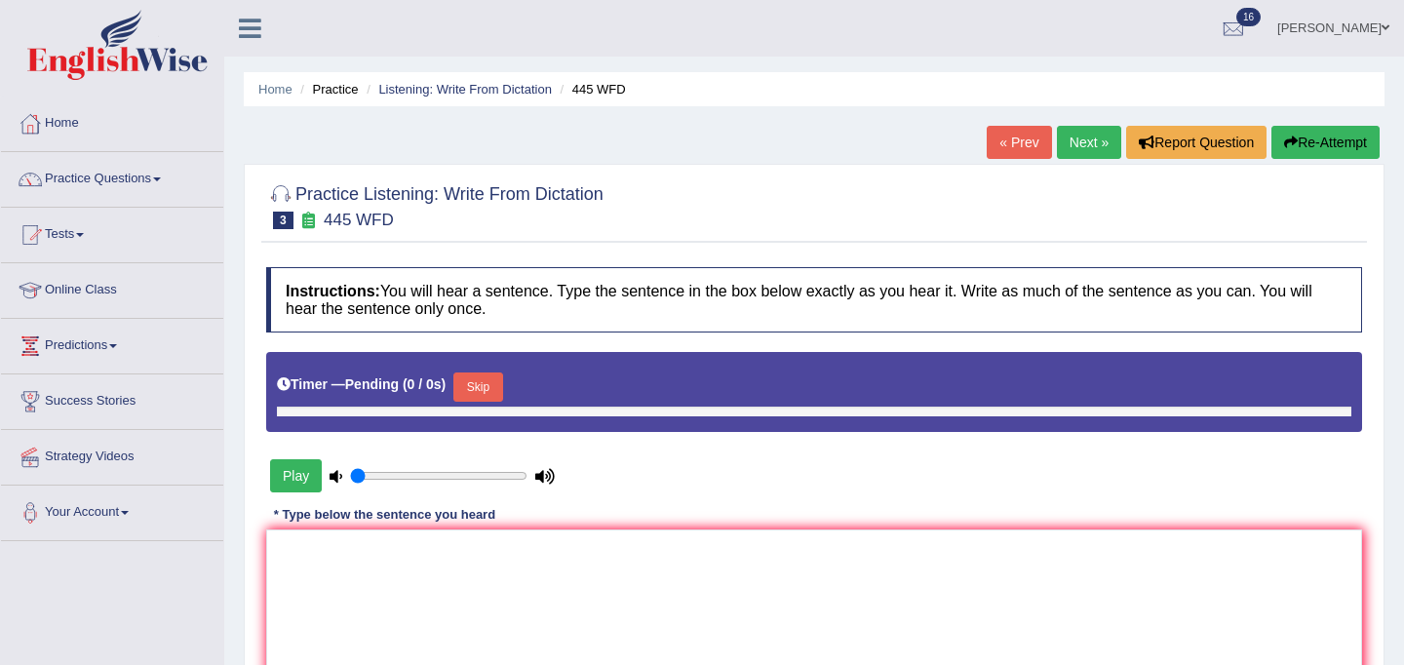
type input "1"
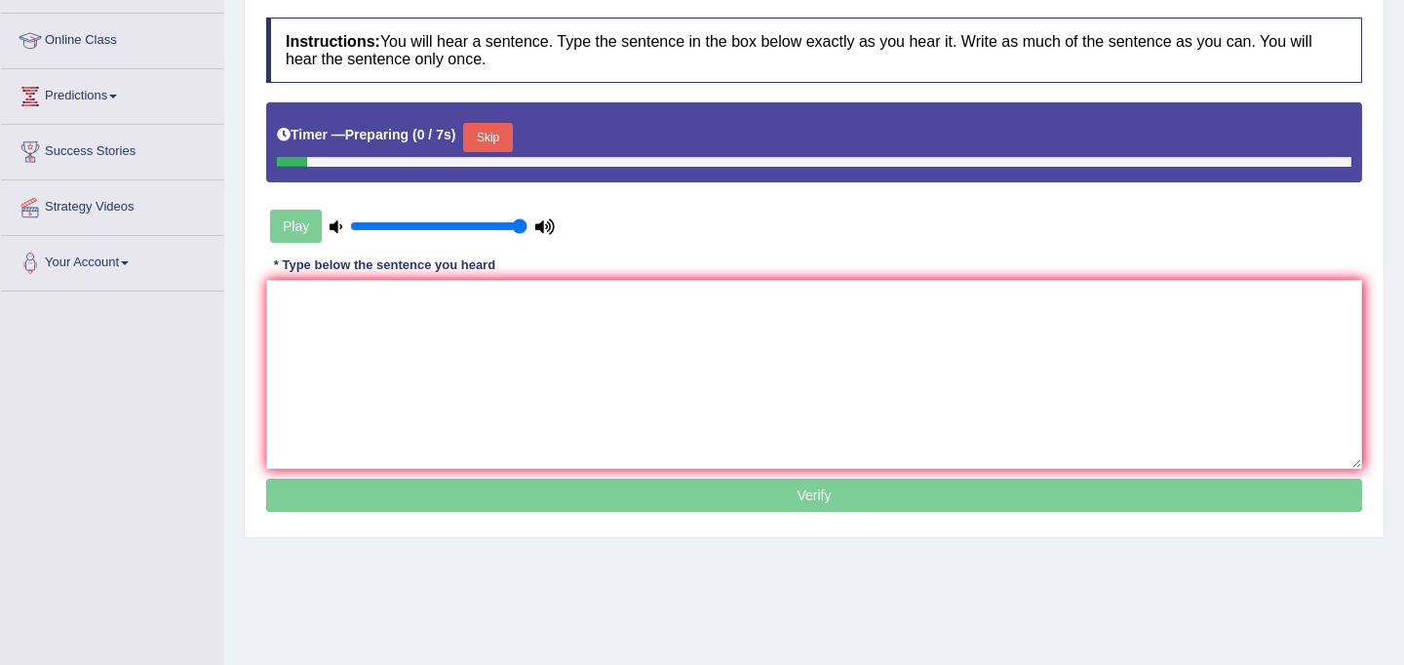
scroll to position [359, 0]
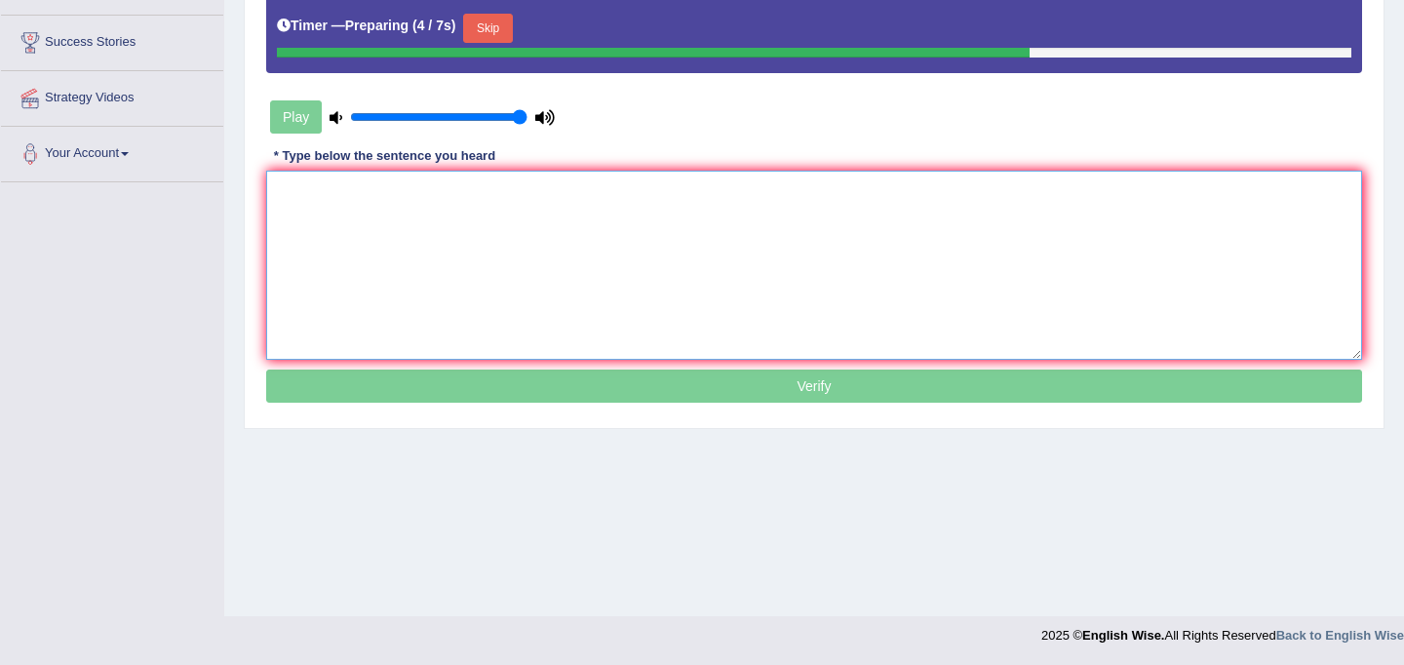
click at [696, 294] on textarea at bounding box center [814, 265] width 1096 height 189
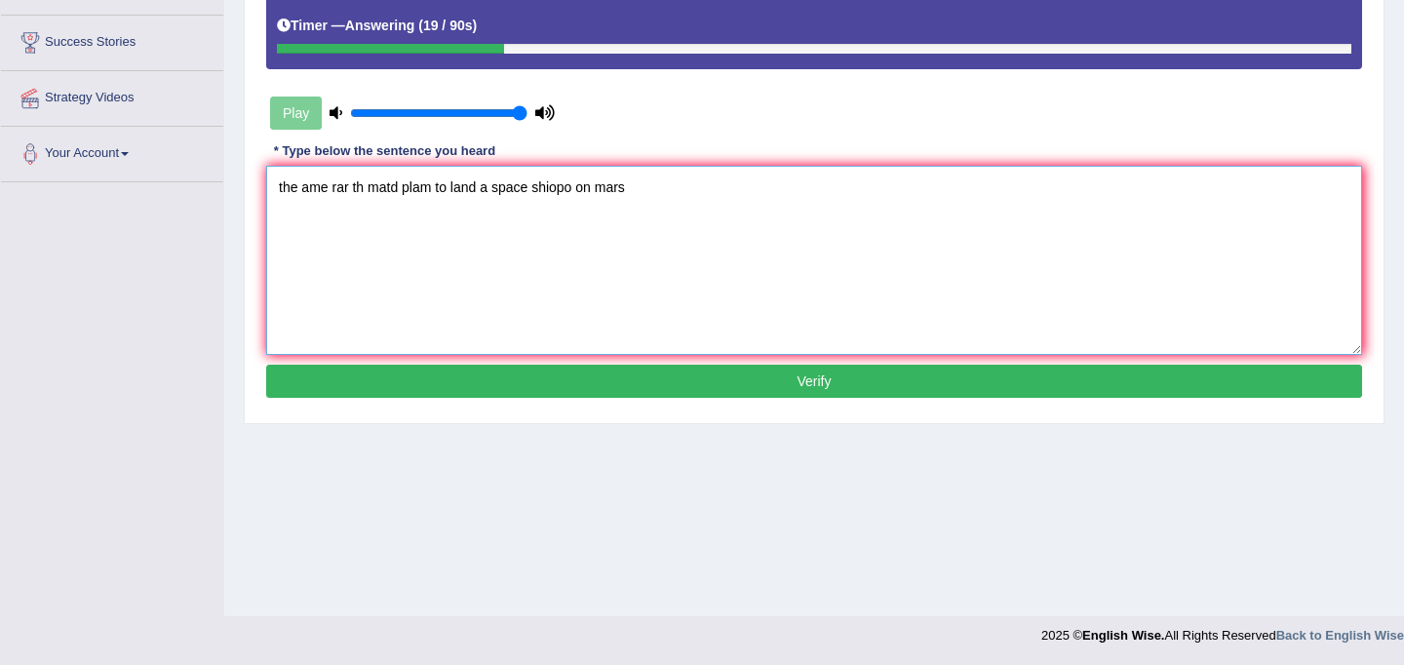
click at [283, 189] on textarea "the ame rar th matd plam to land a space shiopo on mars" at bounding box center [814, 260] width 1096 height 189
click at [310, 191] on textarea "The ame rar th matd plam to land a space shiopo on mars" at bounding box center [814, 260] width 1096 height 189
click at [333, 194] on textarea "The Ame rar th matd plam to land a space shiopo on mars" at bounding box center [814, 260] width 1096 height 189
click at [384, 189] on textarea "The American rar th matd plam to land a space shiopo on mars" at bounding box center [814, 260] width 1096 height 189
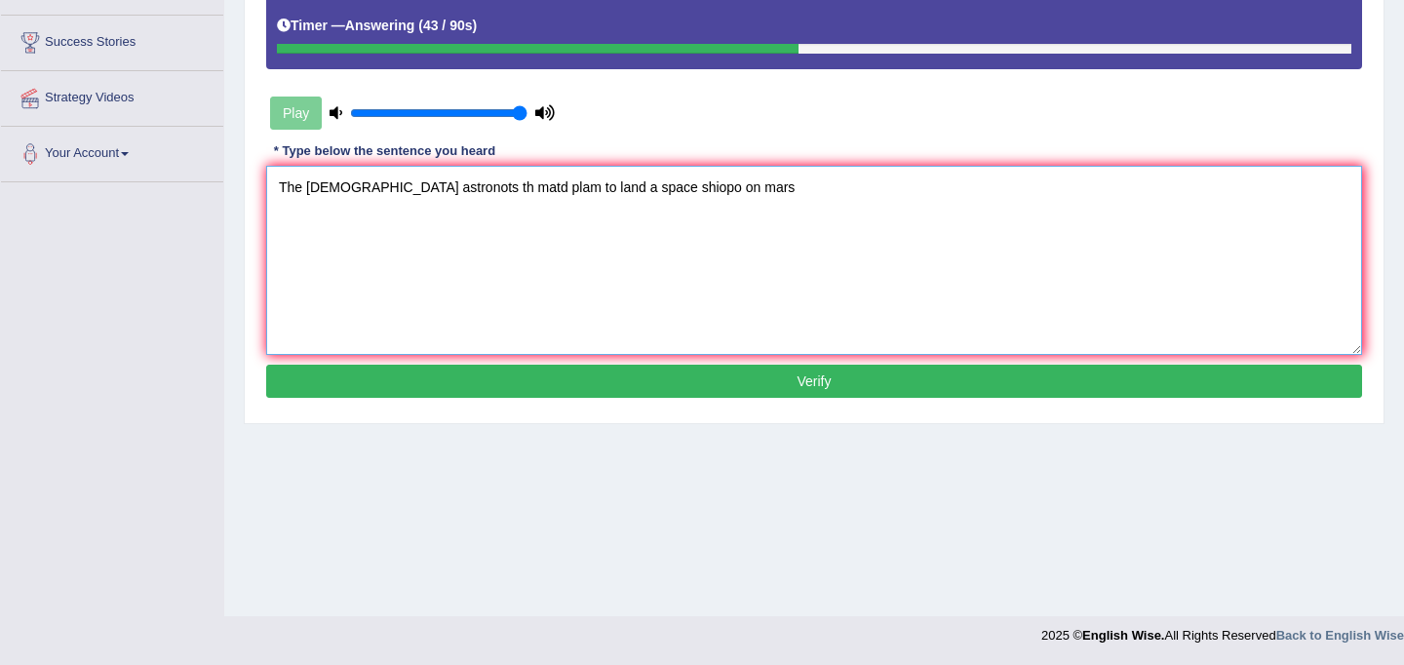
click at [440, 193] on textarea "The American astronots th matd plam to land a space shiopo on mars" at bounding box center [814, 260] width 1096 height 189
click at [463, 190] on textarea "The American astronots matd plam to land a space shiopo on mars" at bounding box center [814, 260] width 1096 height 189
click at [507, 189] on textarea "The American astronots made a plam to land a space shiopo on mars" at bounding box center [814, 260] width 1096 height 189
click at [644, 192] on textarea "The American astronots made a plan to land a space shiopo on mars" at bounding box center [814, 260] width 1096 height 189
click at [690, 192] on textarea "The American astronots made a plan to land a space ship on mars" at bounding box center [814, 260] width 1096 height 189
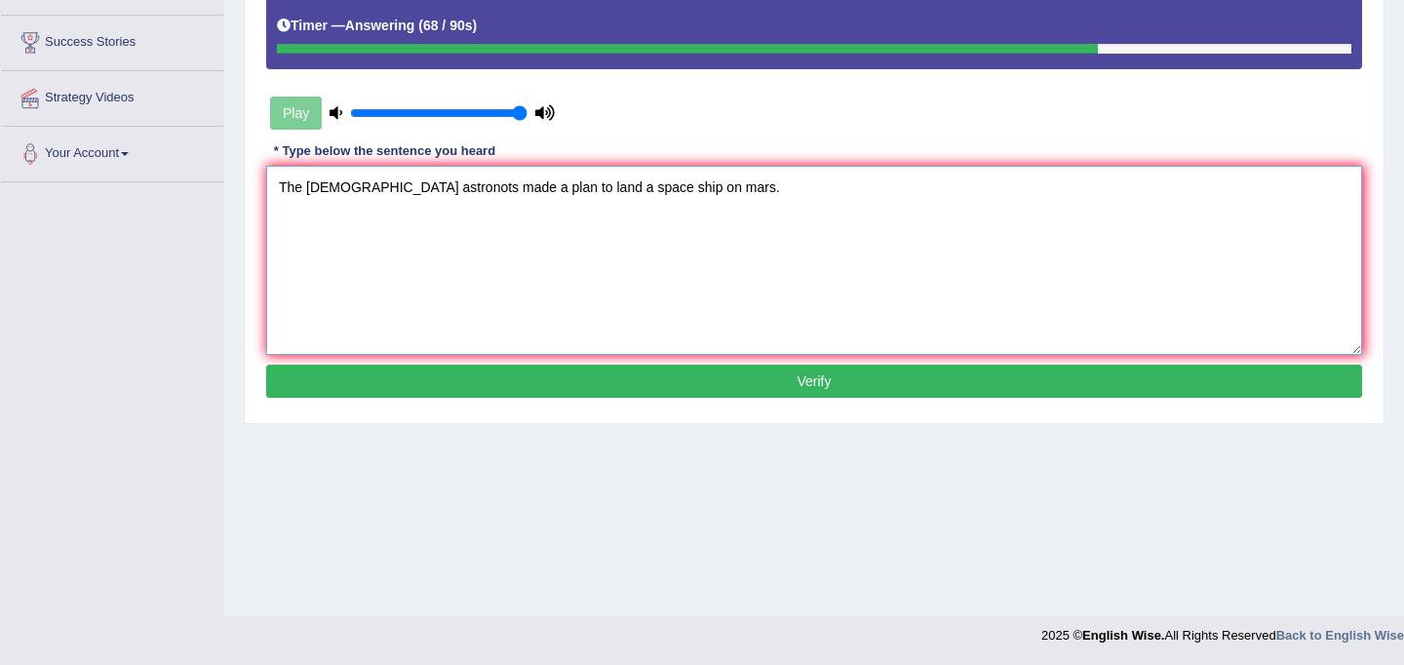
click at [632, 186] on textarea "The American astronots made a plan to land a space ship on mars." at bounding box center [814, 260] width 1096 height 189
click at [772, 184] on textarea "The American astronots made a plan to land a space ship spaceship on mars." at bounding box center [814, 260] width 1096 height 189
click at [417, 192] on textarea "The American astronots made a plan to land a space ship spaceship on mars." at bounding box center [814, 260] width 1096 height 189
click at [802, 198] on textarea "The American astronors made a plan to land a space ship spaceship on mars." at bounding box center [814, 260] width 1096 height 189
type textarea "The American astronors made a plan to land a space ship spaceship on mars."
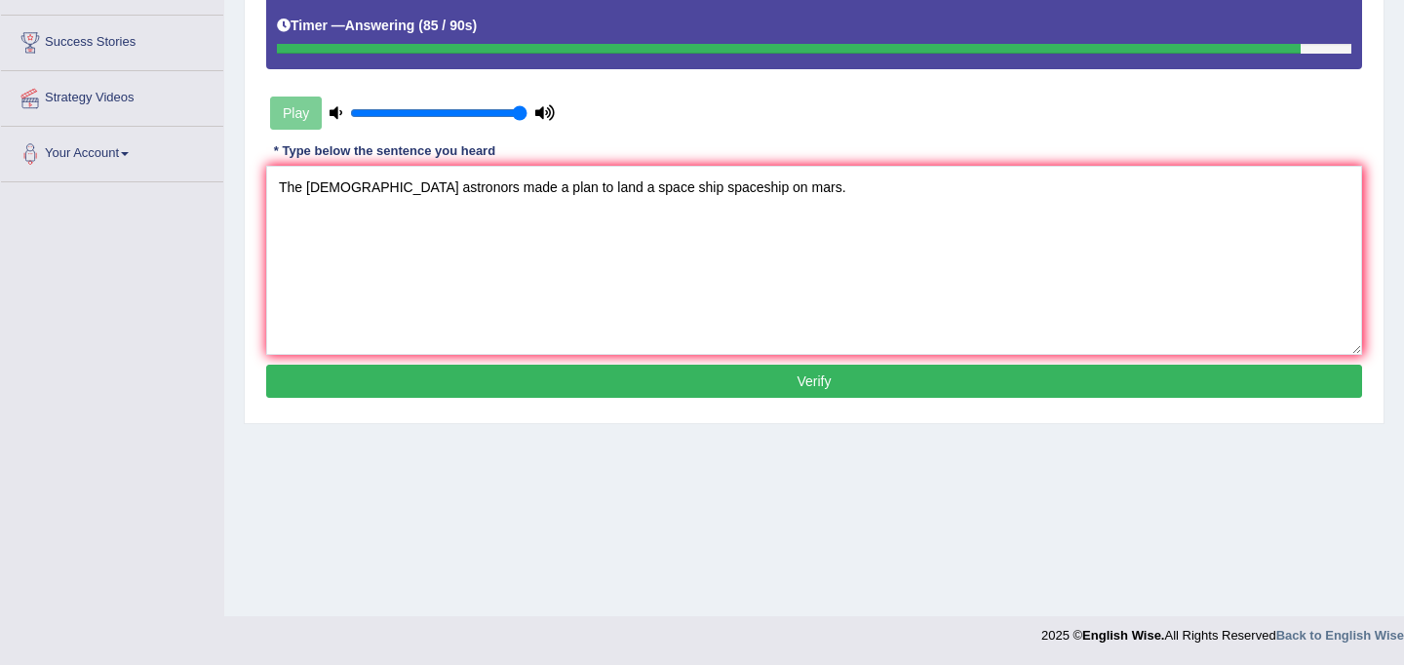
click at [720, 380] on button "Verify" at bounding box center [814, 381] width 1096 height 33
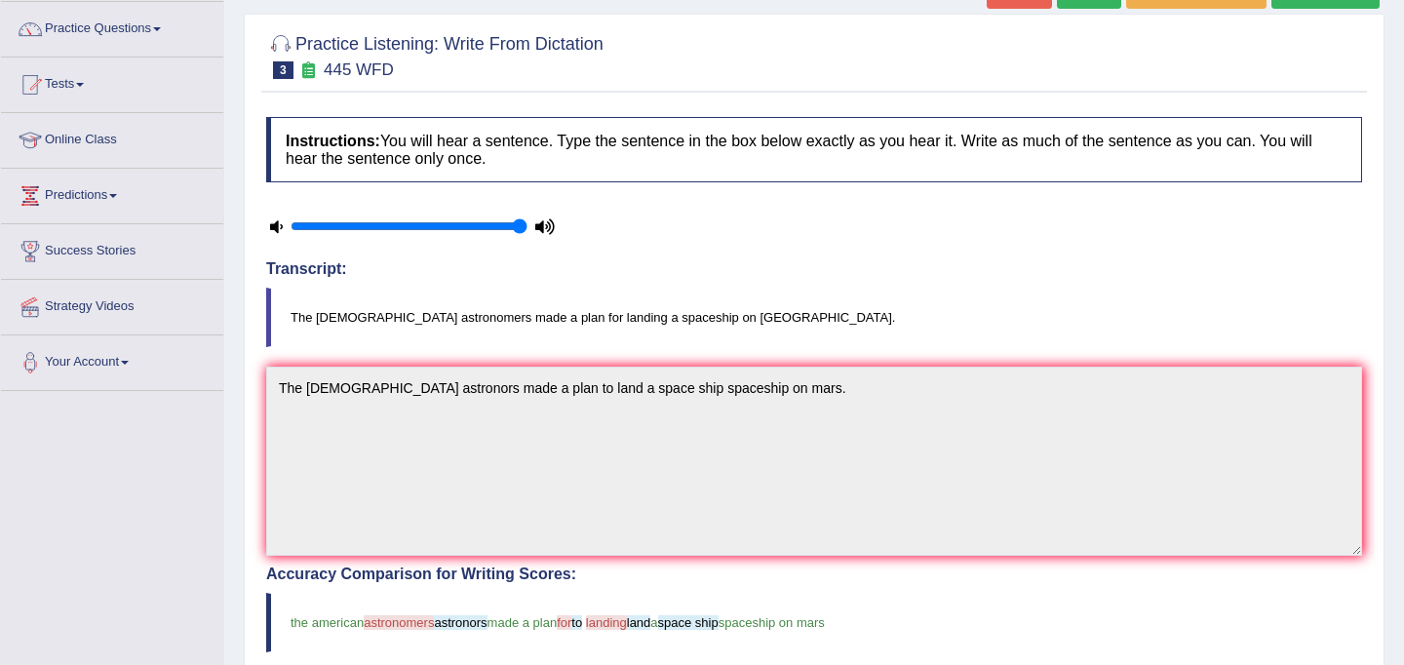
scroll to position [0, 0]
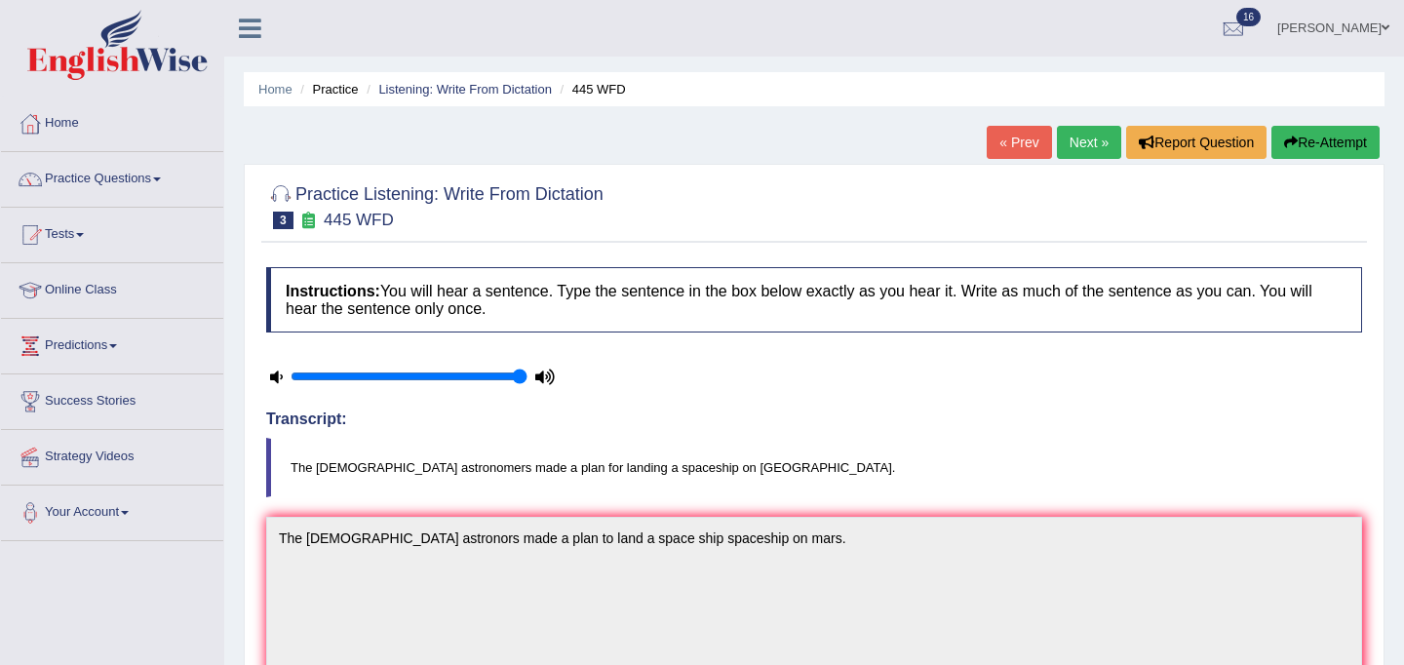
click at [1070, 144] on link "Next »" at bounding box center [1089, 142] width 64 height 33
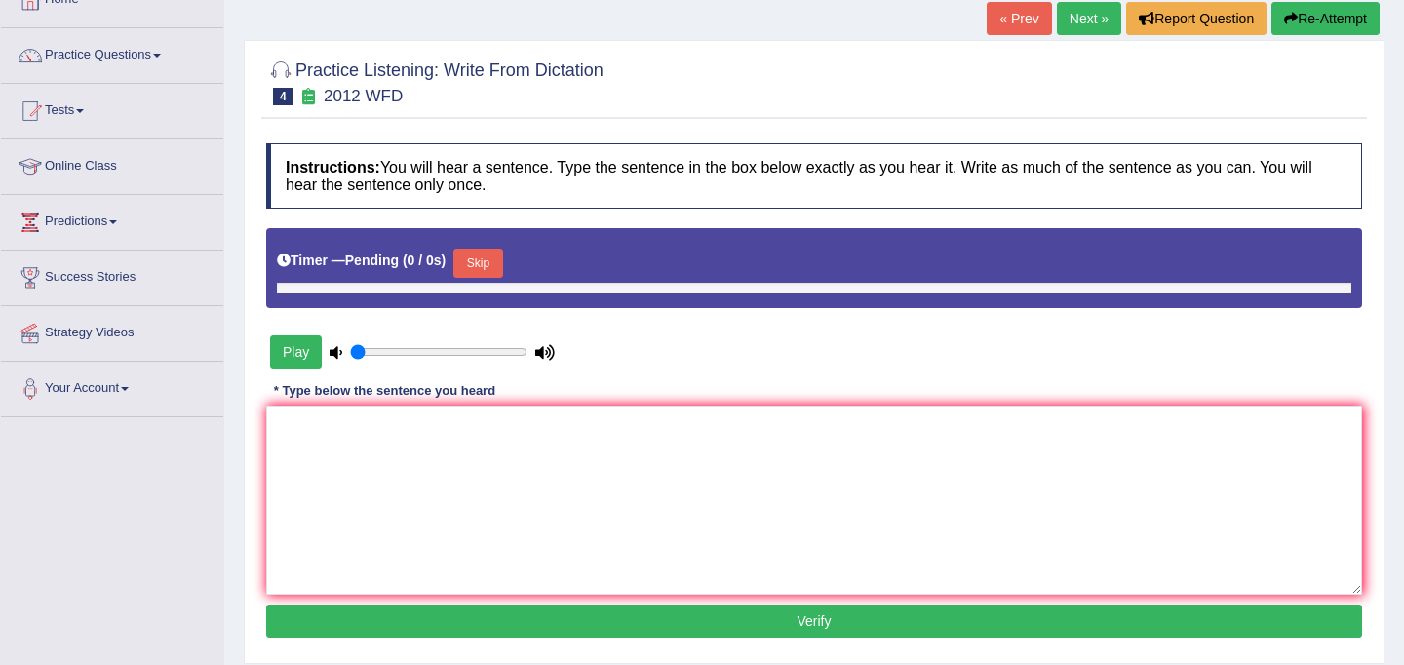
type input "1"
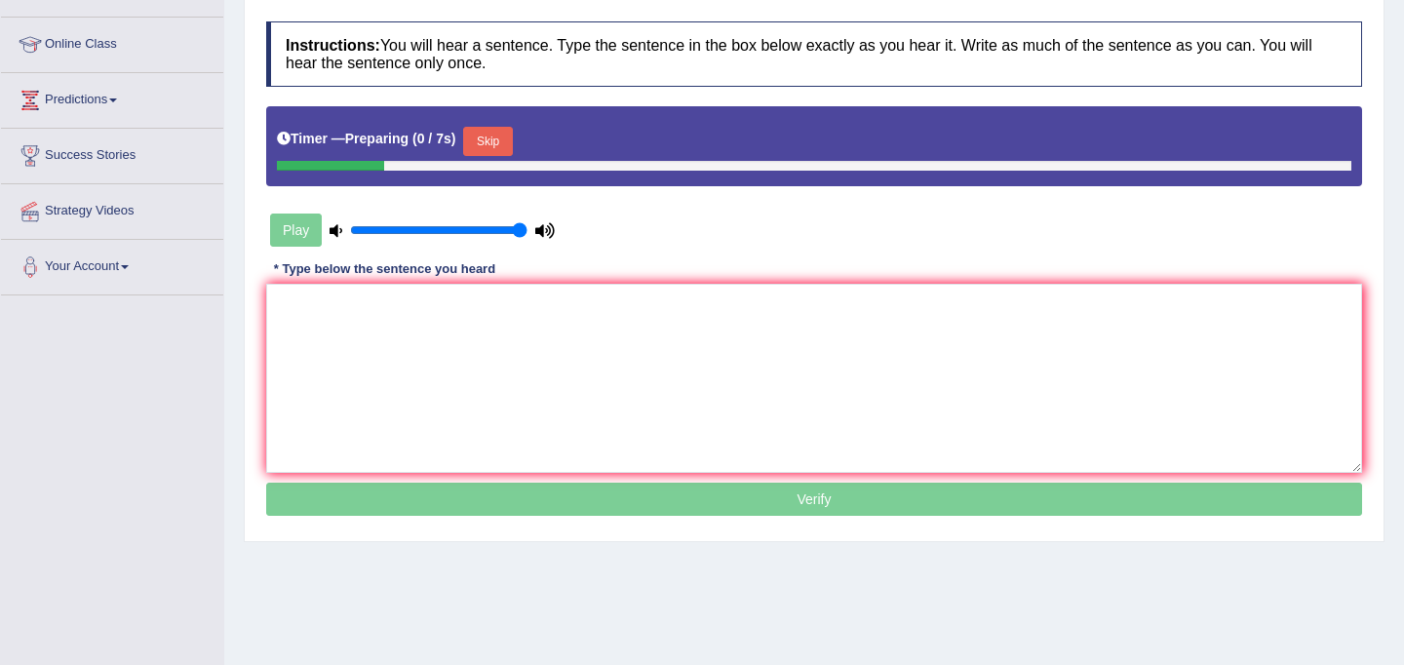
scroll to position [262, 0]
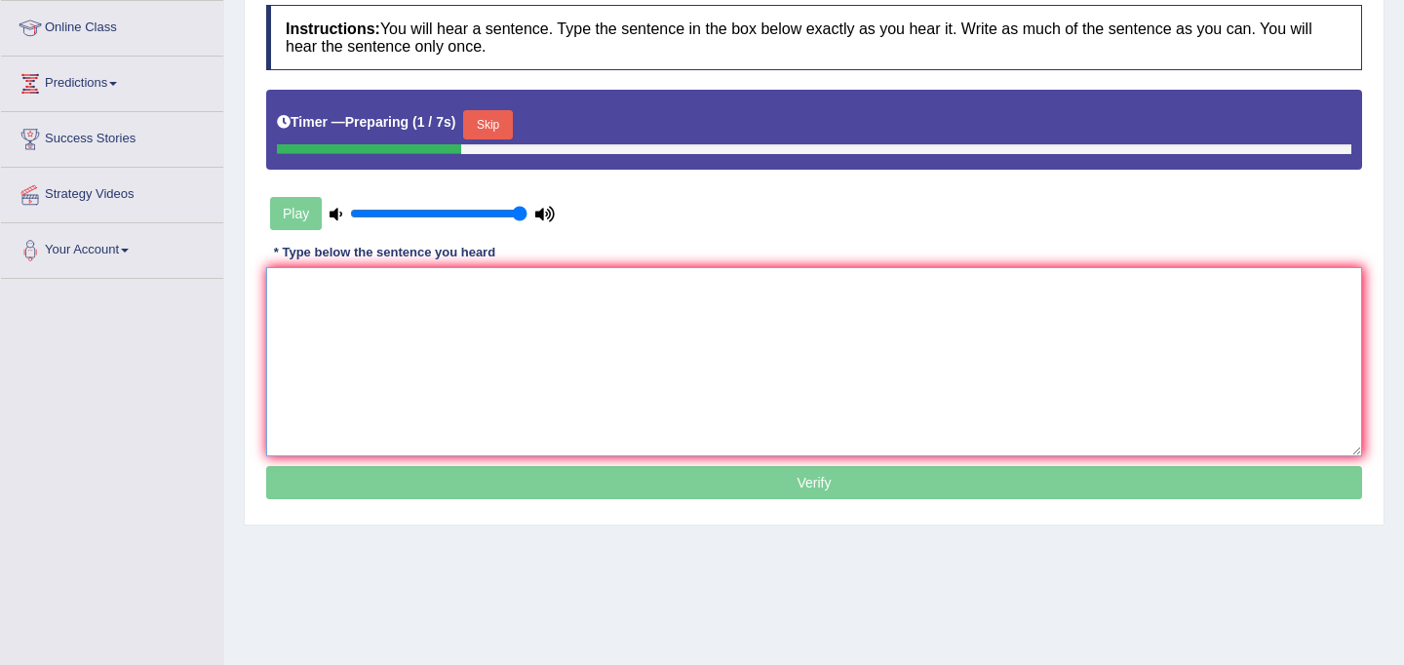
click at [546, 408] on textarea at bounding box center [814, 361] width 1096 height 189
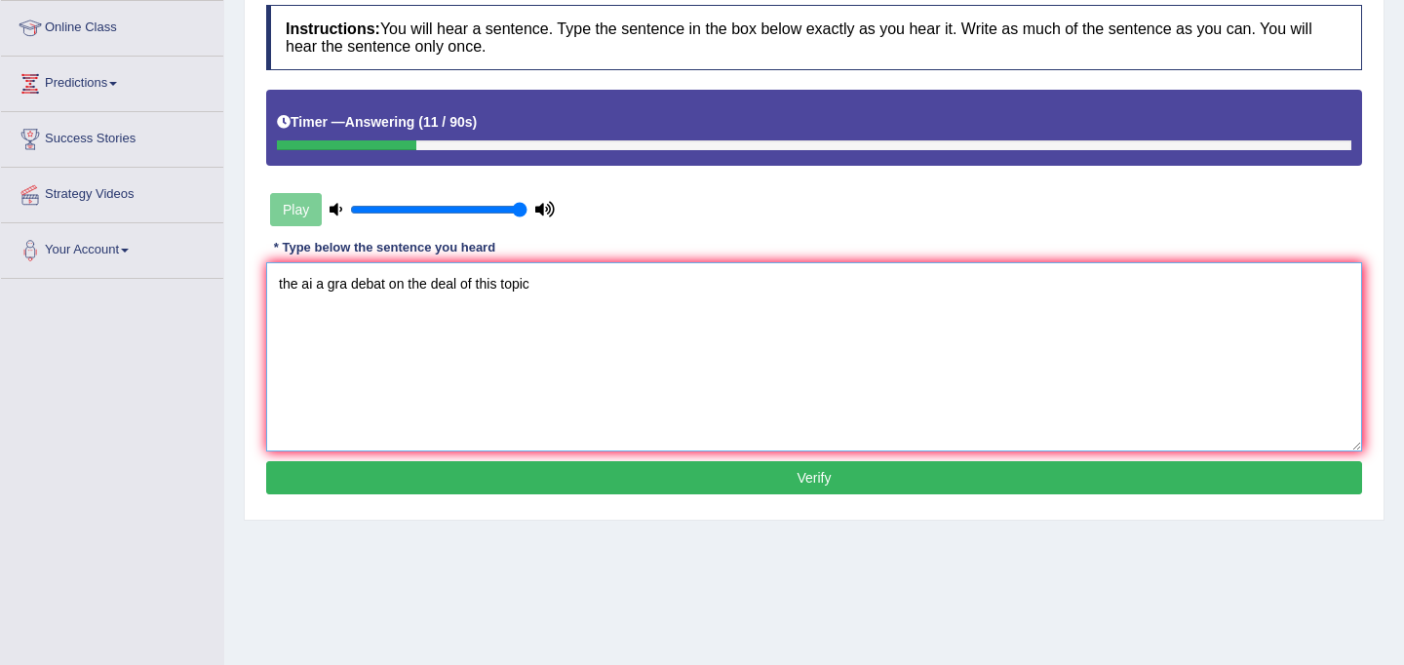
click at [298, 282] on textarea "the ai a gra debat on the deal of this topic" at bounding box center [814, 356] width 1096 height 189
click at [339, 287] on textarea "There is ai a gra debat on the deal of this topic" at bounding box center [814, 356] width 1096 height 189
click at [361, 284] on textarea "There is a gra debat on the deal of this topic" at bounding box center [814, 356] width 1096 height 189
click at [412, 285] on textarea "There is a great debat on the deal of this topic" at bounding box center [814, 356] width 1096 height 189
click at [566, 285] on textarea "There is a great debate on the deal of this topic" at bounding box center [814, 356] width 1096 height 189
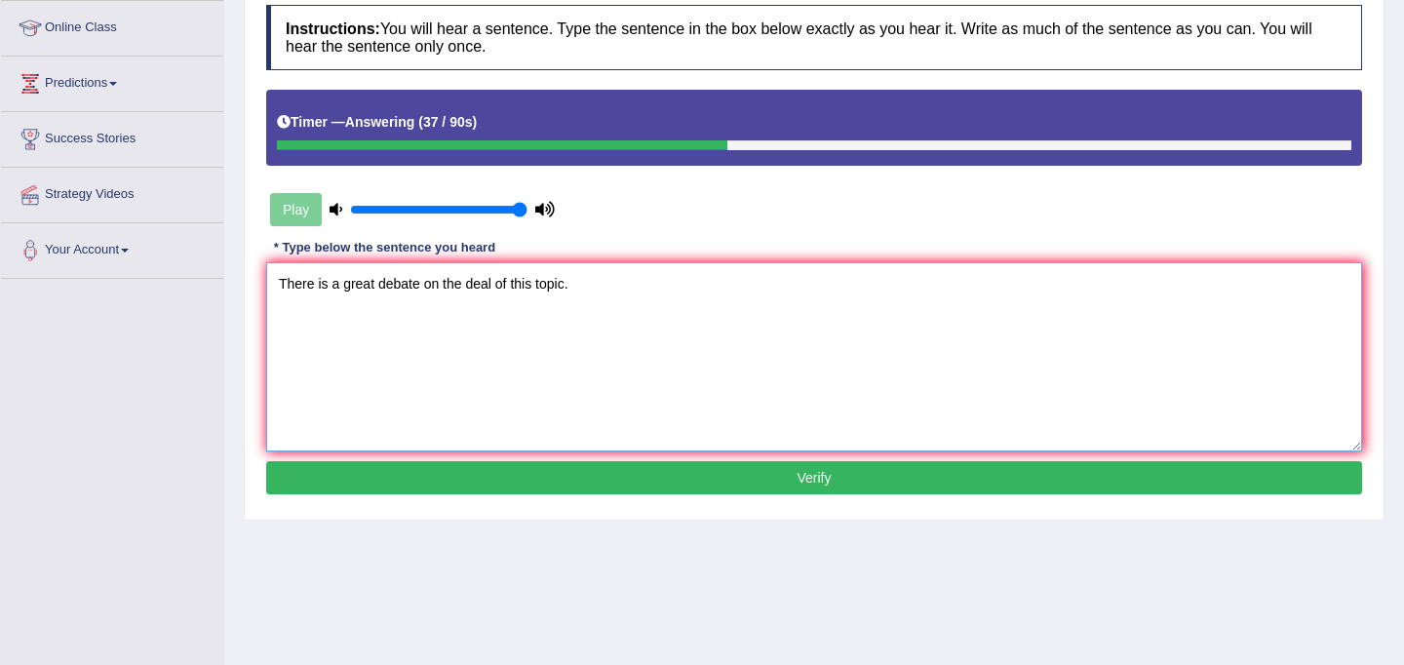
type textarea "There is a great debate on the deal of this topic."
click at [778, 477] on button "Verify" at bounding box center [814, 477] width 1096 height 33
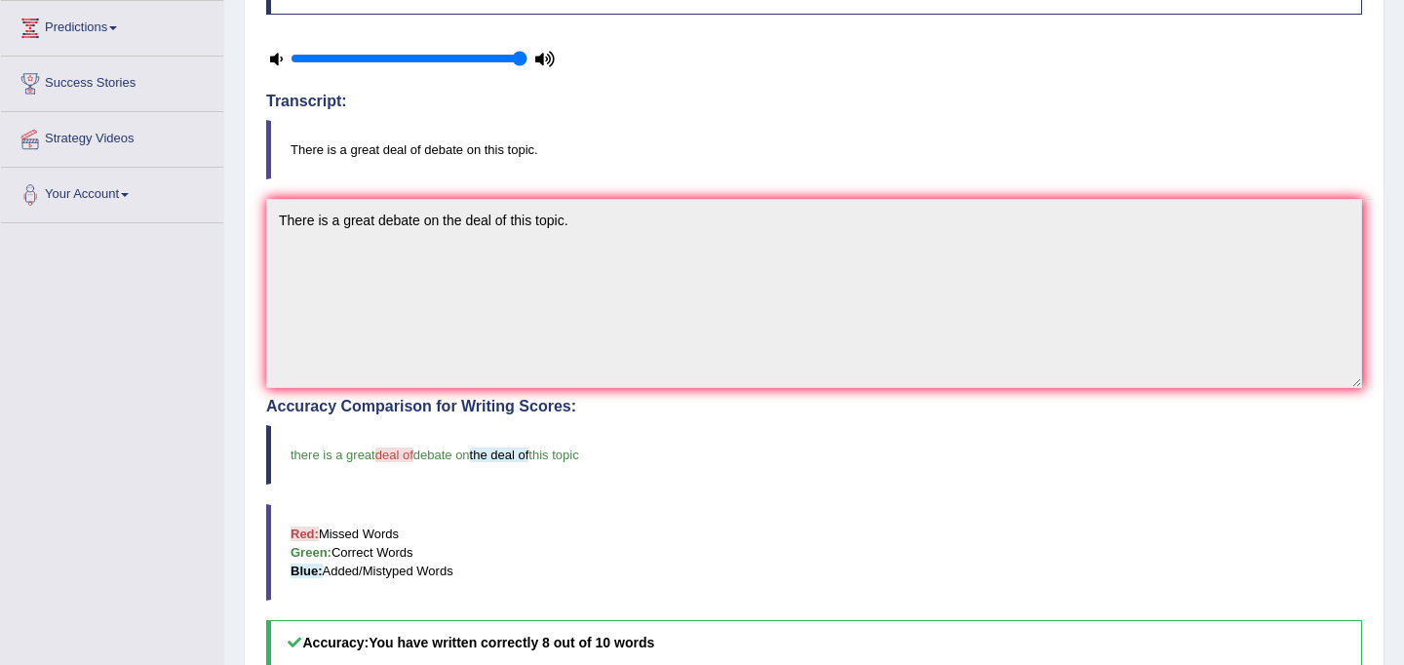
scroll to position [0, 0]
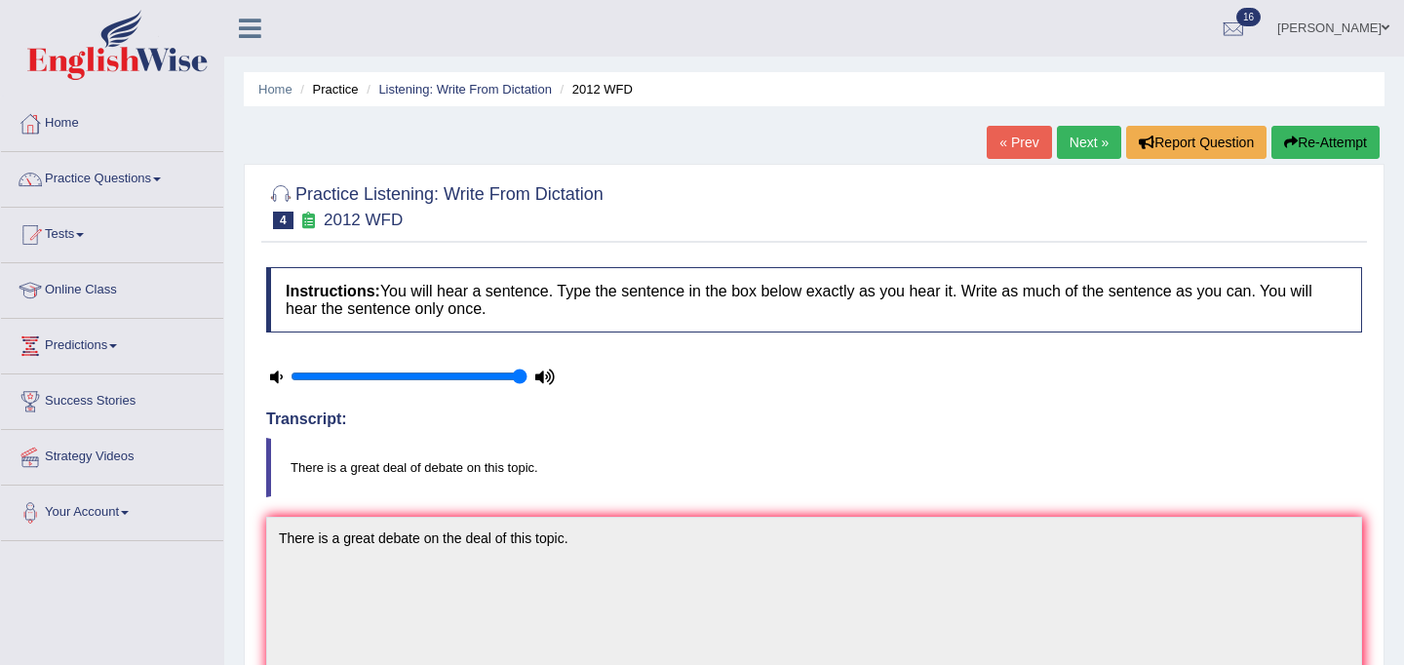
click at [1338, 144] on button "Re-Attempt" at bounding box center [1325, 142] width 108 height 33
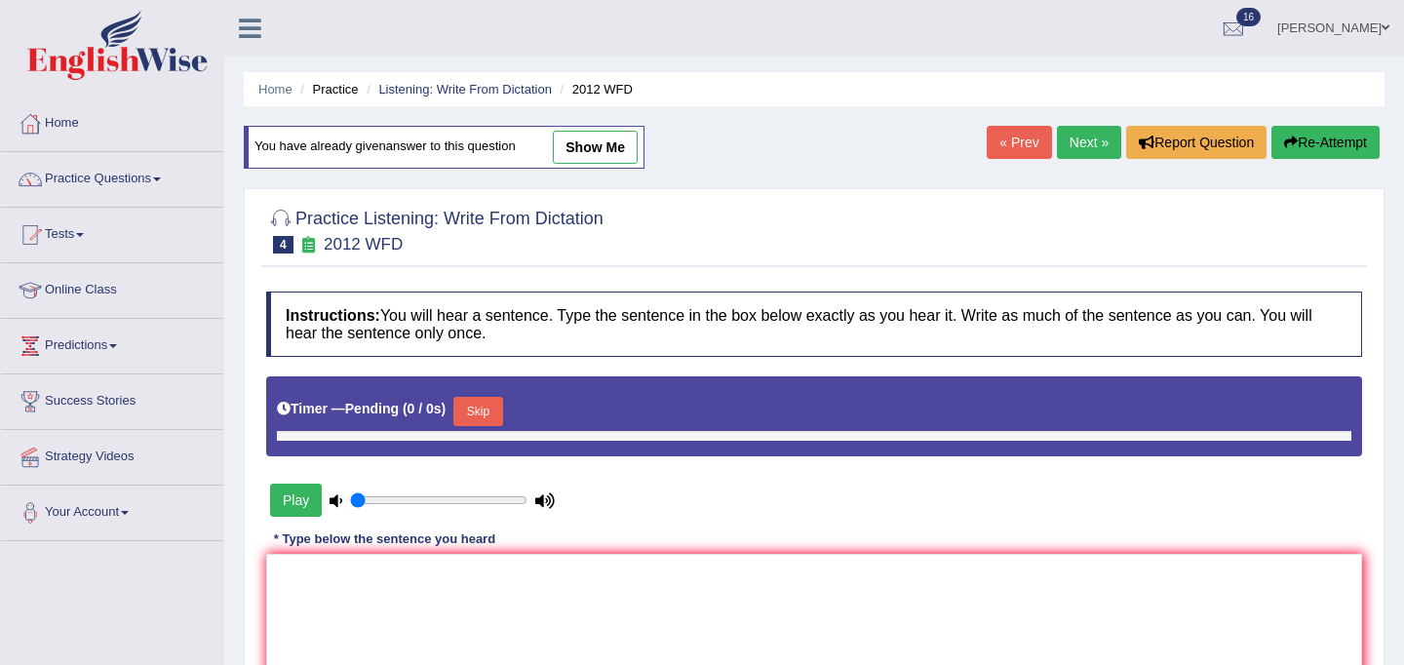
type input "1"
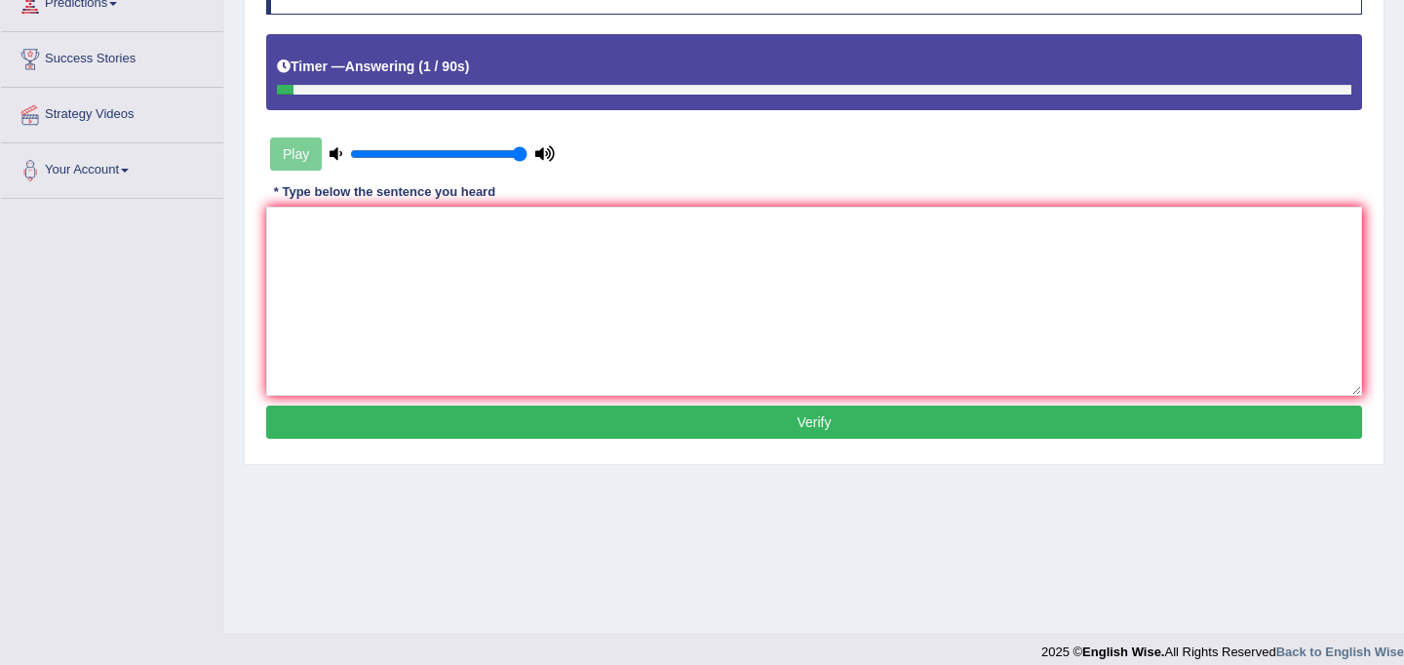
scroll to position [359, 0]
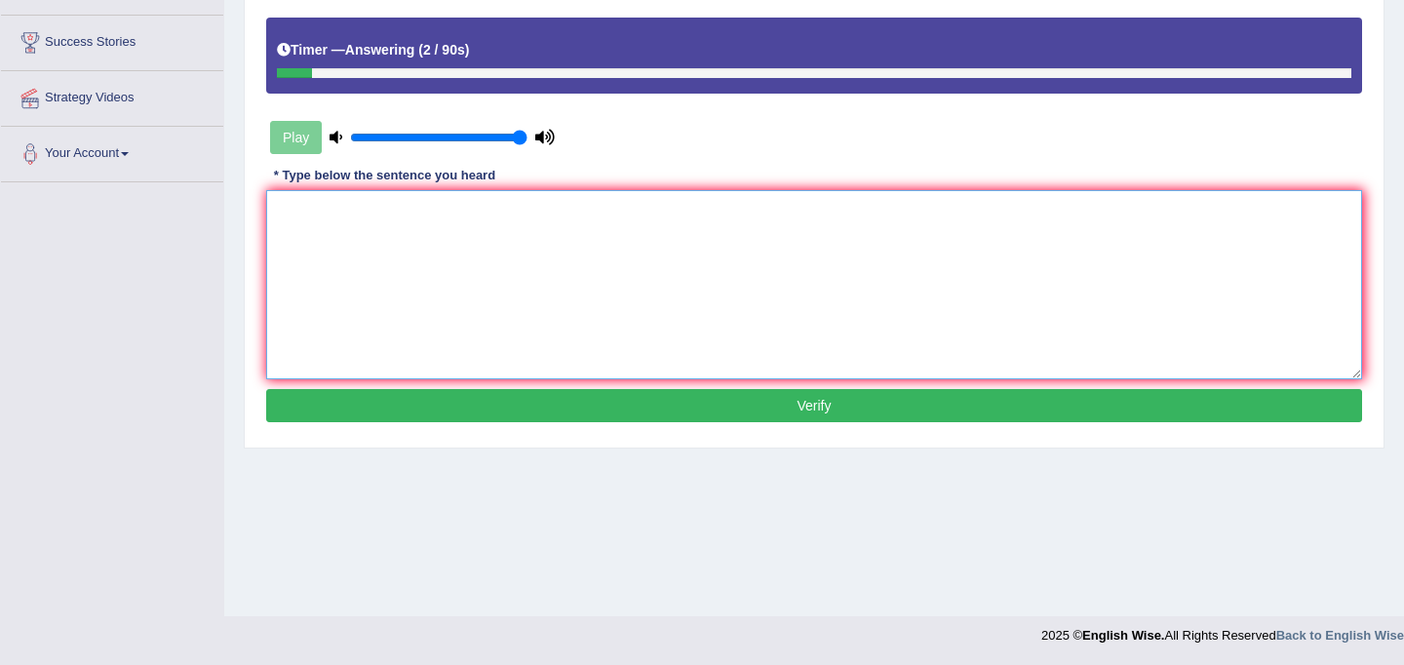
click at [561, 272] on textarea at bounding box center [814, 284] width 1096 height 189
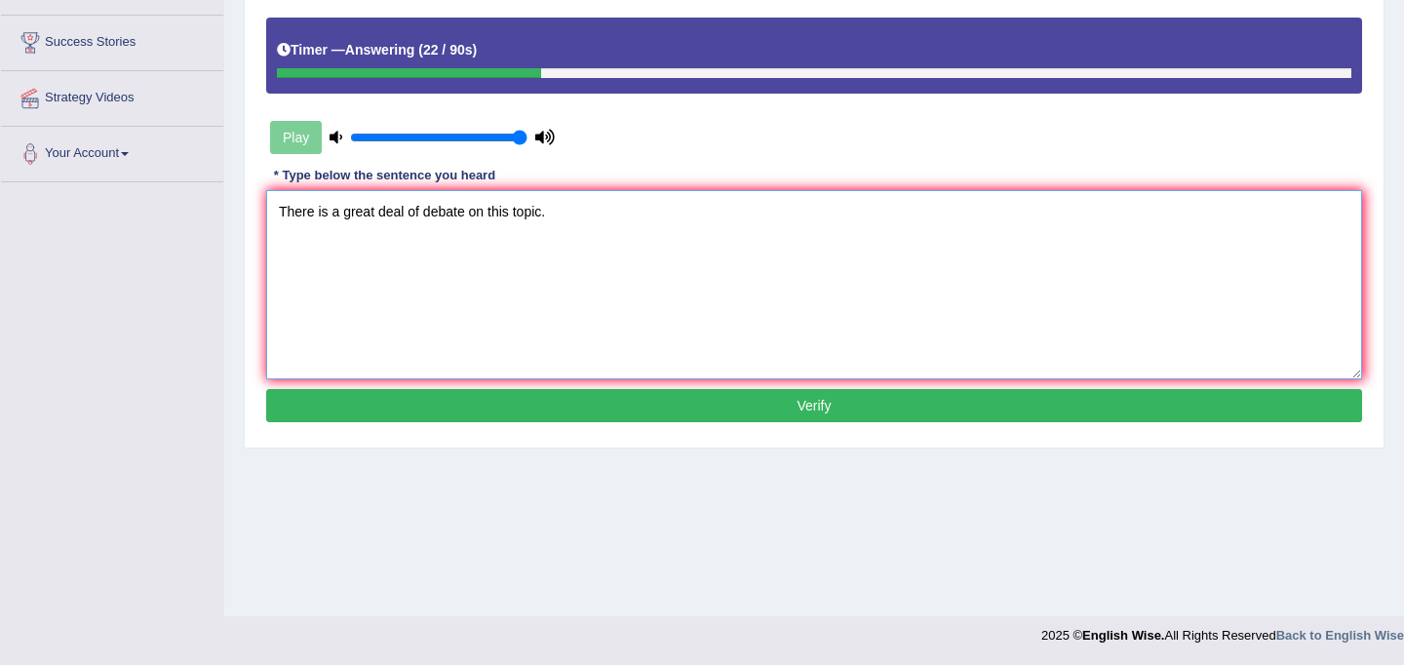
type textarea "There is a great deal of debate on this topic."
click at [750, 411] on button "Verify" at bounding box center [814, 405] width 1096 height 33
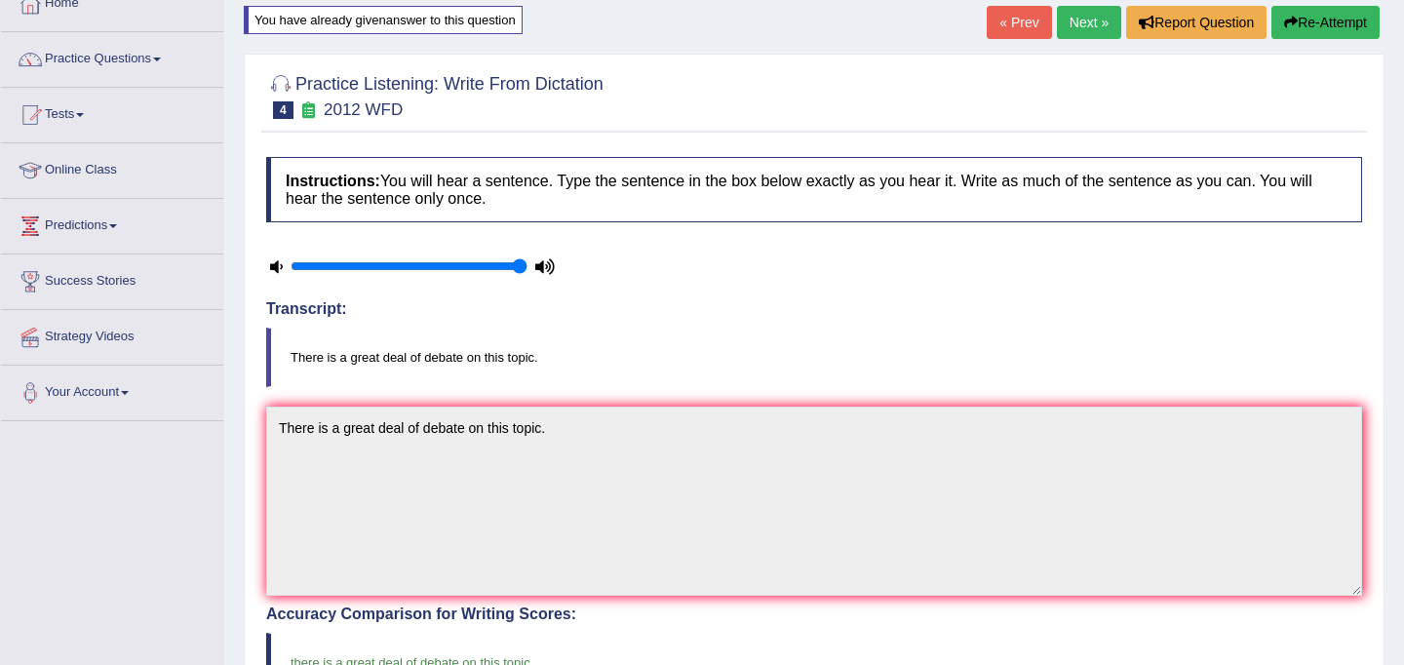
scroll to position [0, 0]
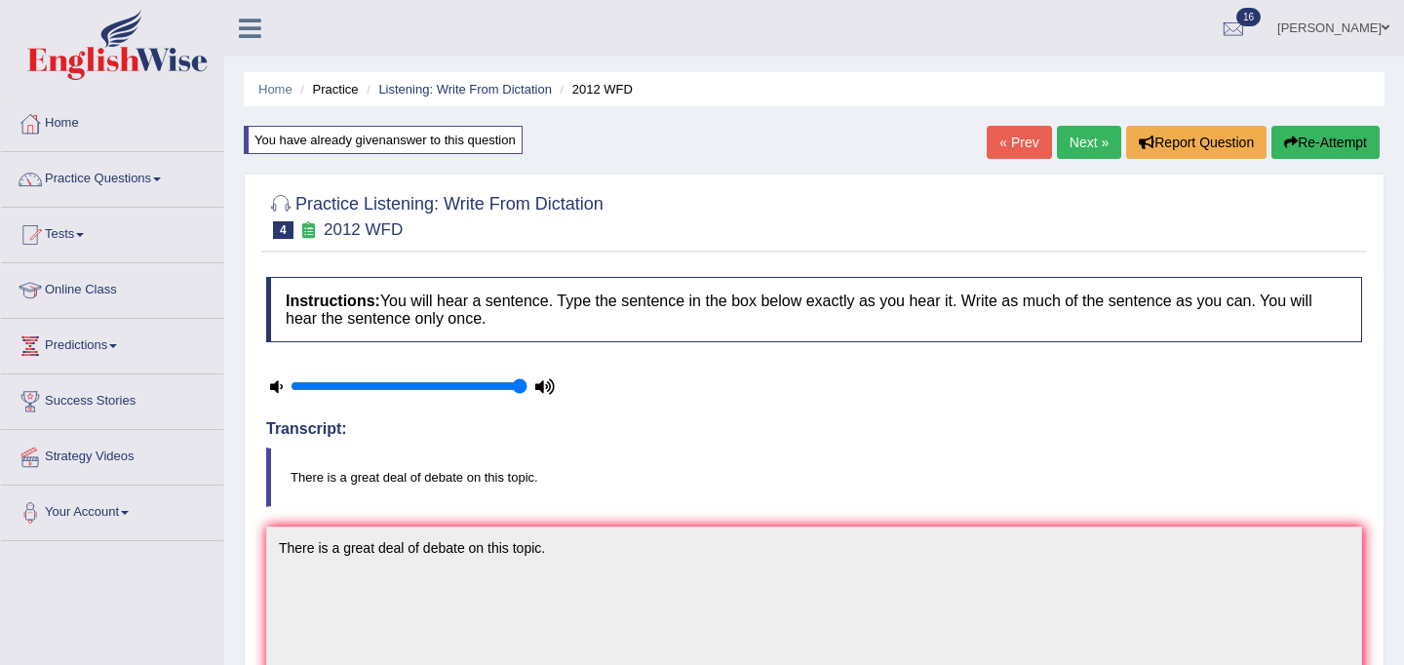
click at [1078, 143] on link "Next »" at bounding box center [1089, 142] width 64 height 33
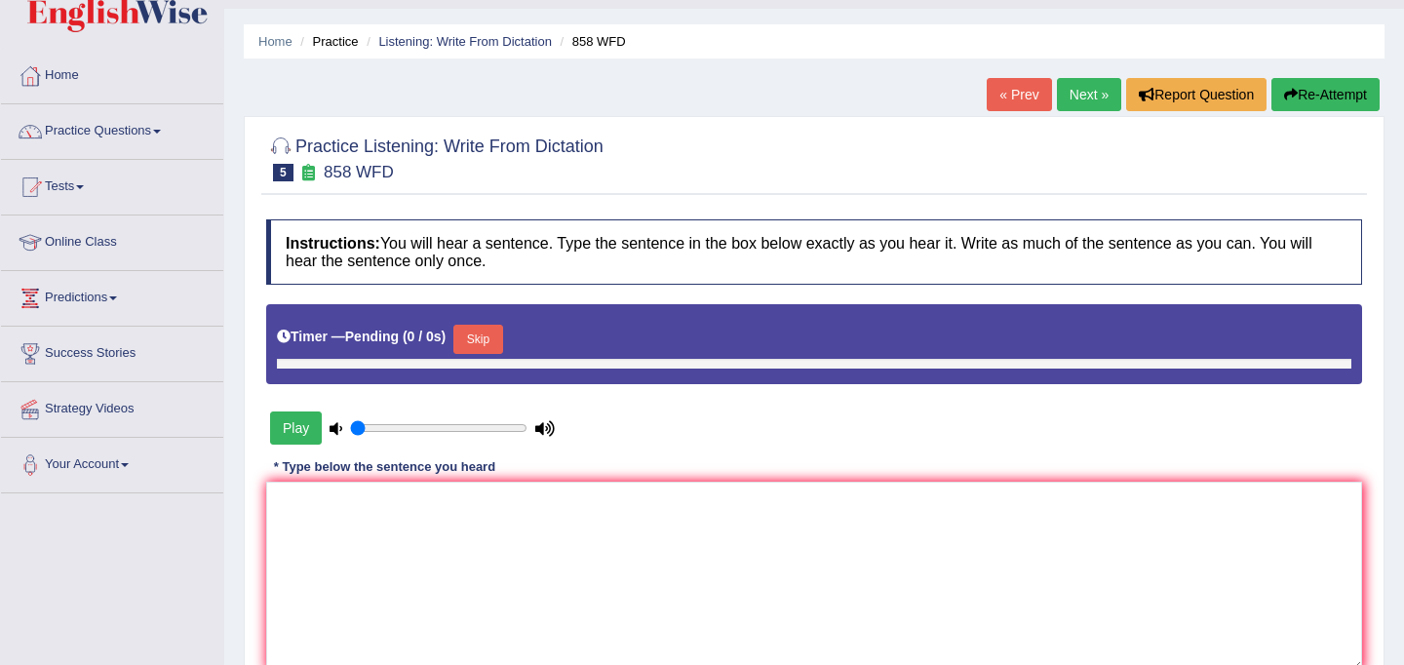
type input "1"
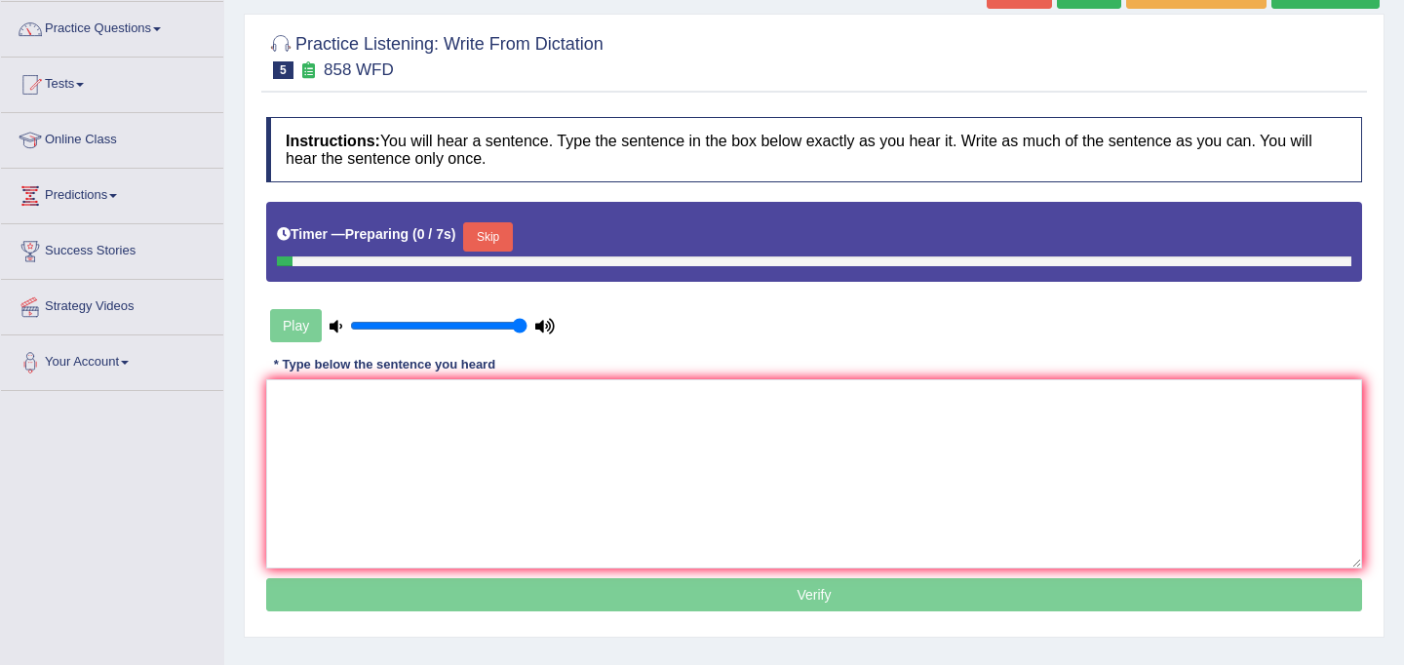
scroll to position [227, 0]
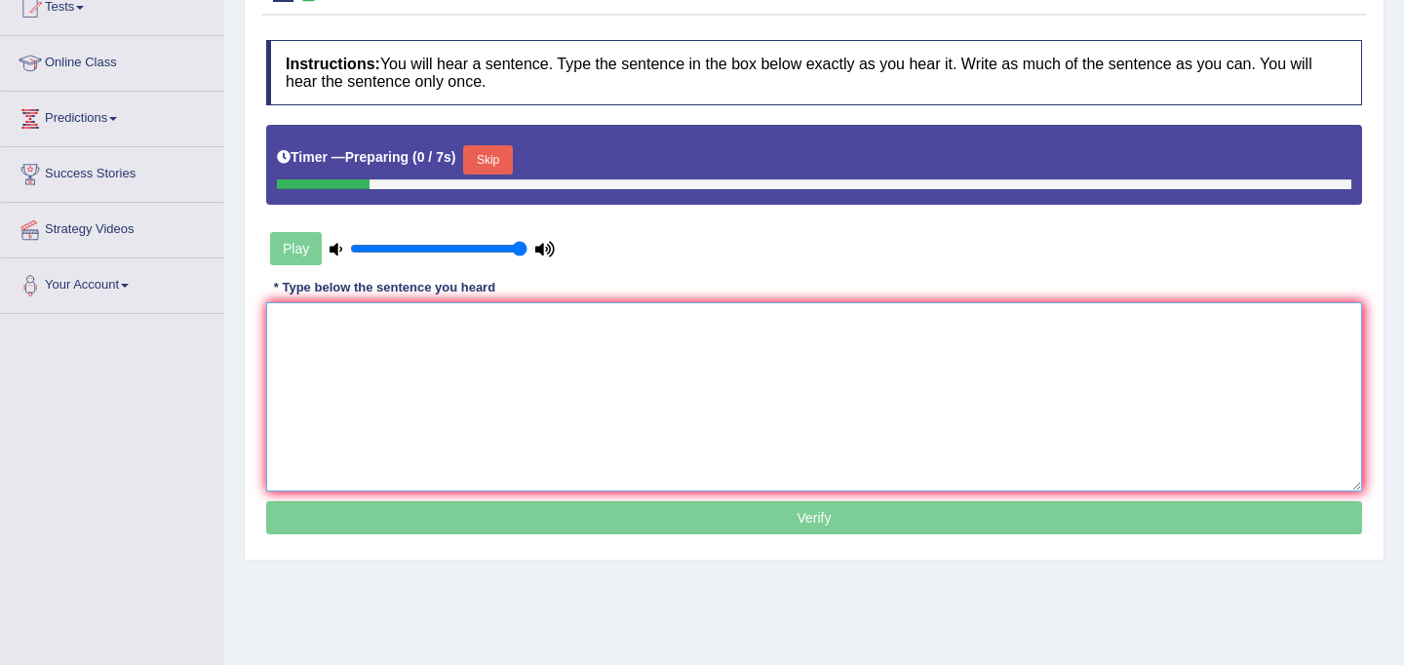
click at [543, 400] on textarea at bounding box center [814, 396] width 1096 height 189
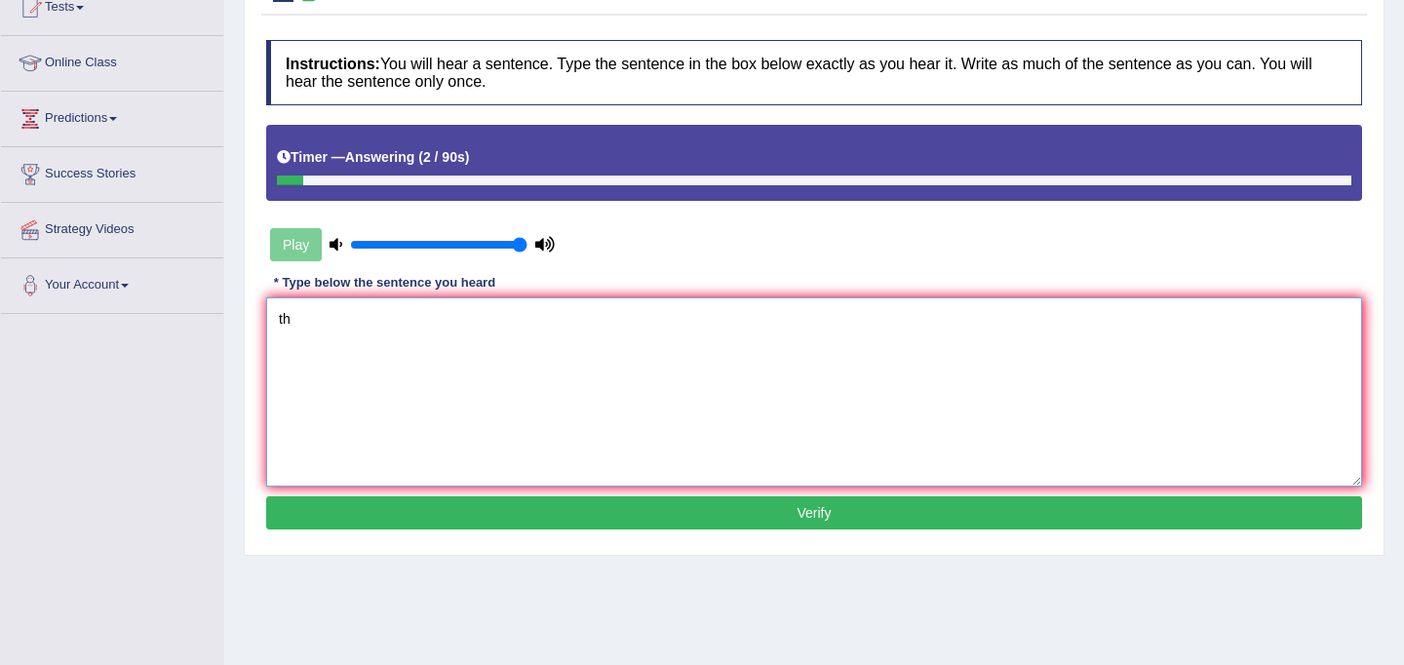
type textarea "t"
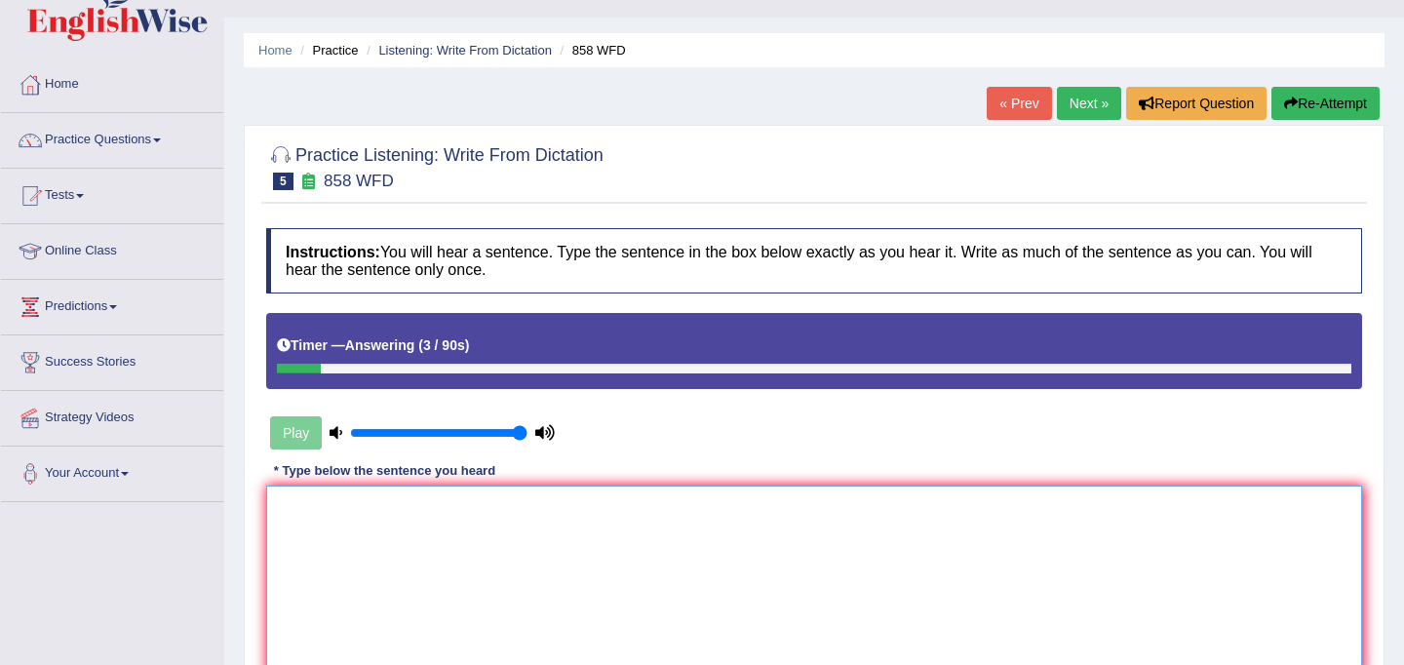
scroll to position [0, 0]
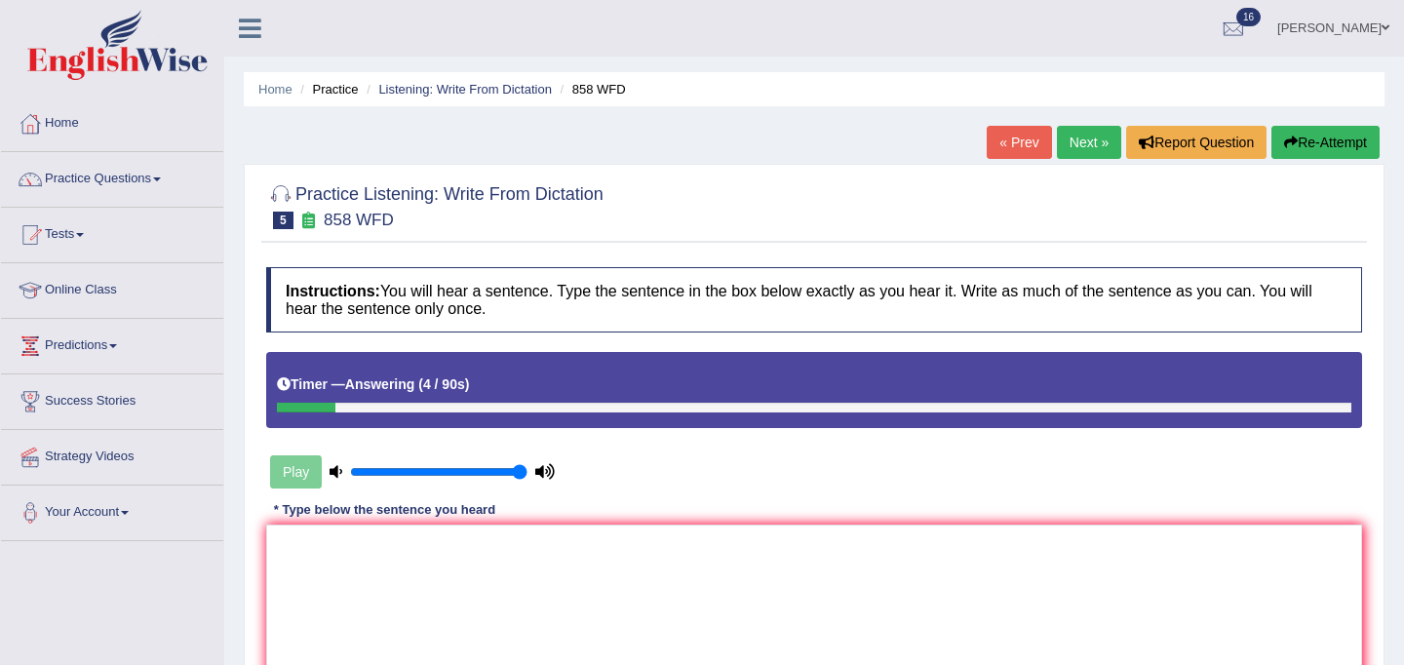
click at [1317, 153] on button "Re-Attempt" at bounding box center [1325, 142] width 108 height 33
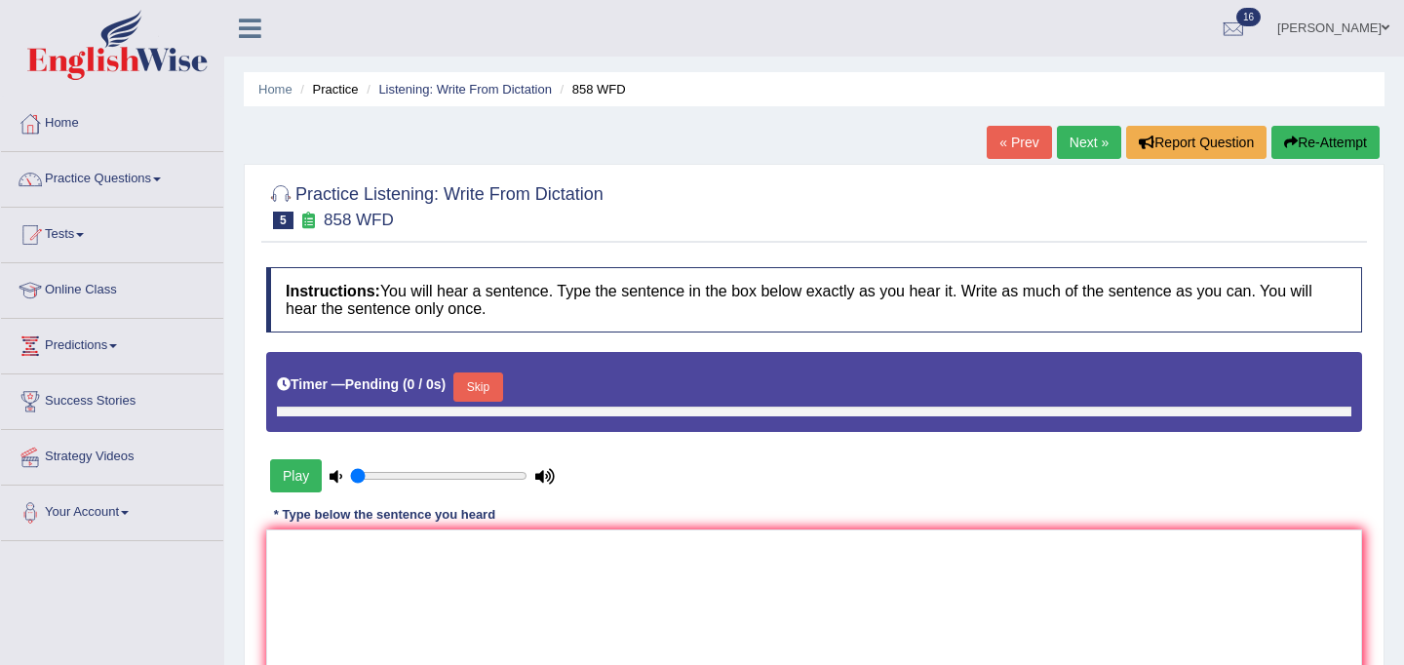
type input "1"
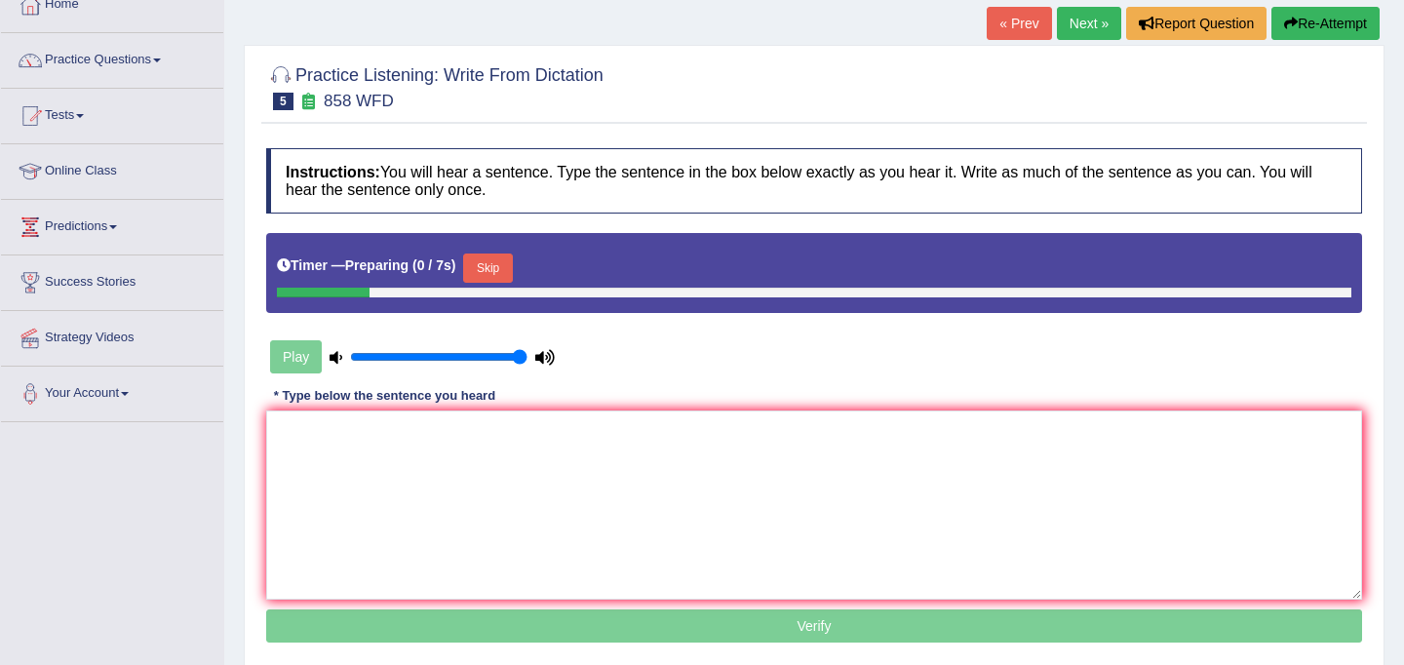
scroll to position [146, 0]
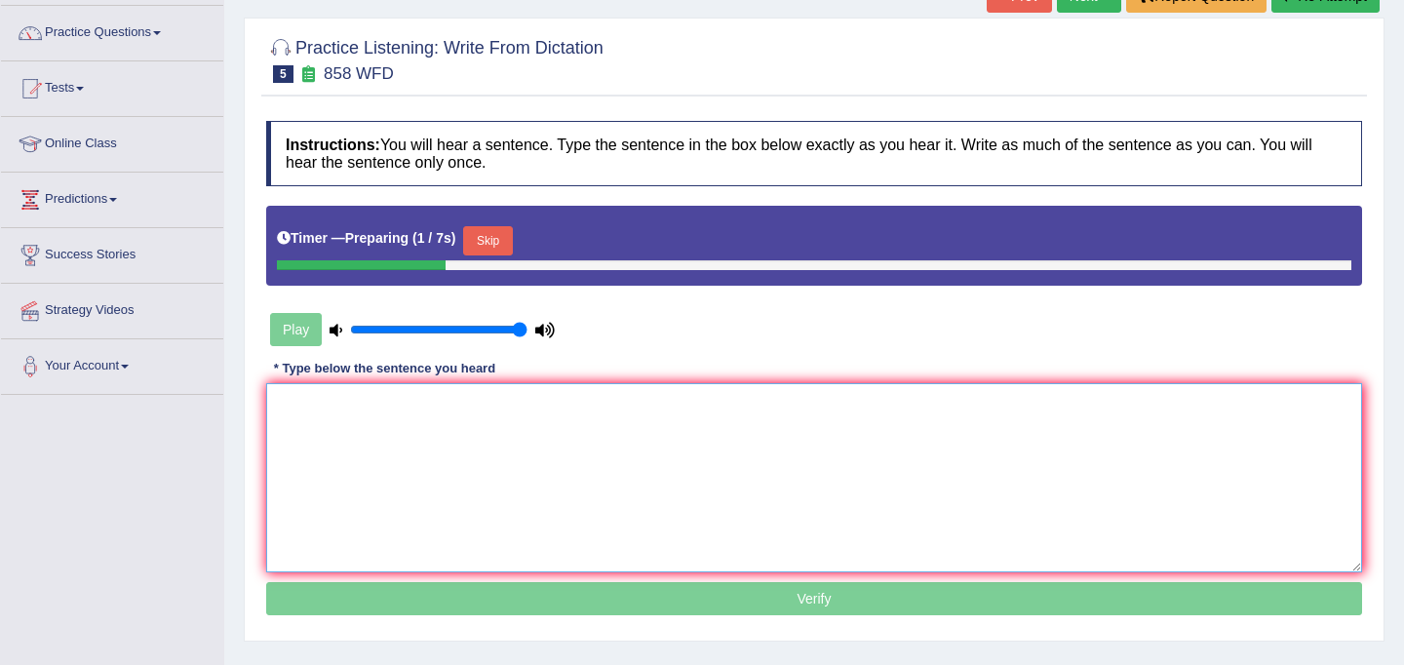
click at [448, 415] on textarea at bounding box center [814, 477] width 1096 height 189
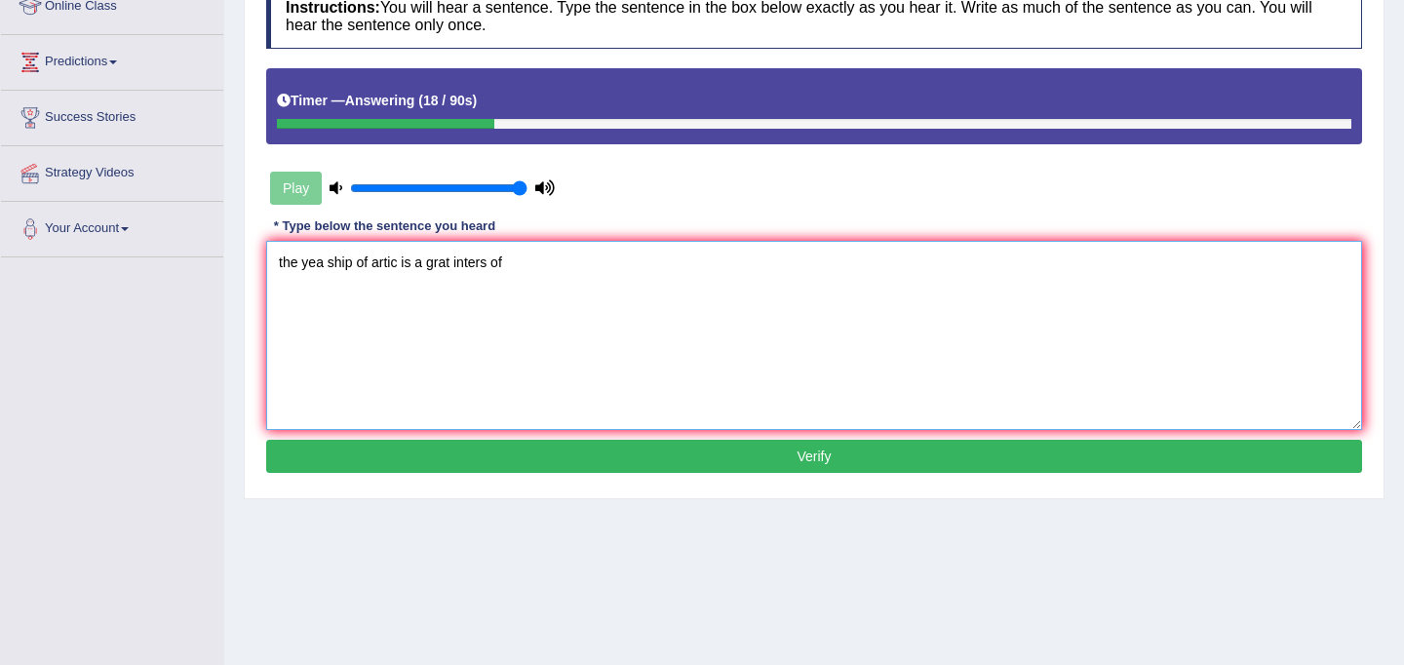
scroll to position [359, 0]
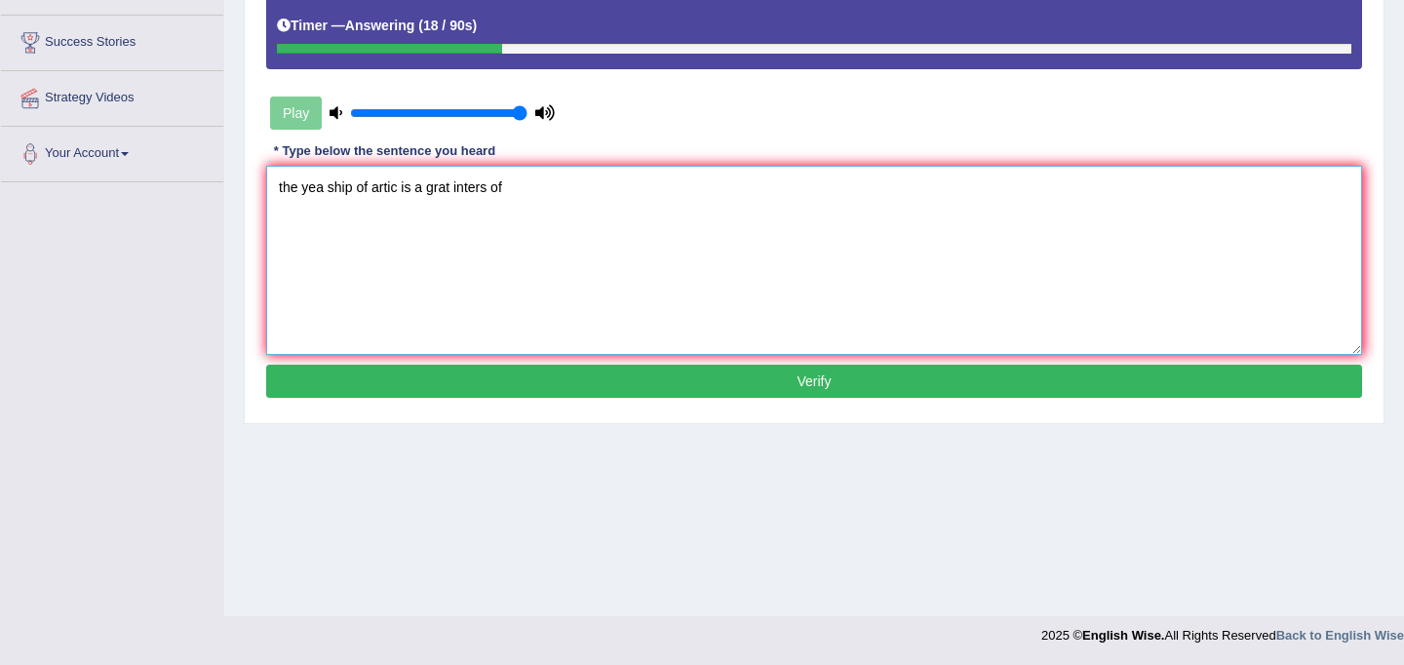
type textarea "the yea ship of artic is a grat inters of"
click at [674, 379] on button "Verify" at bounding box center [814, 381] width 1096 height 33
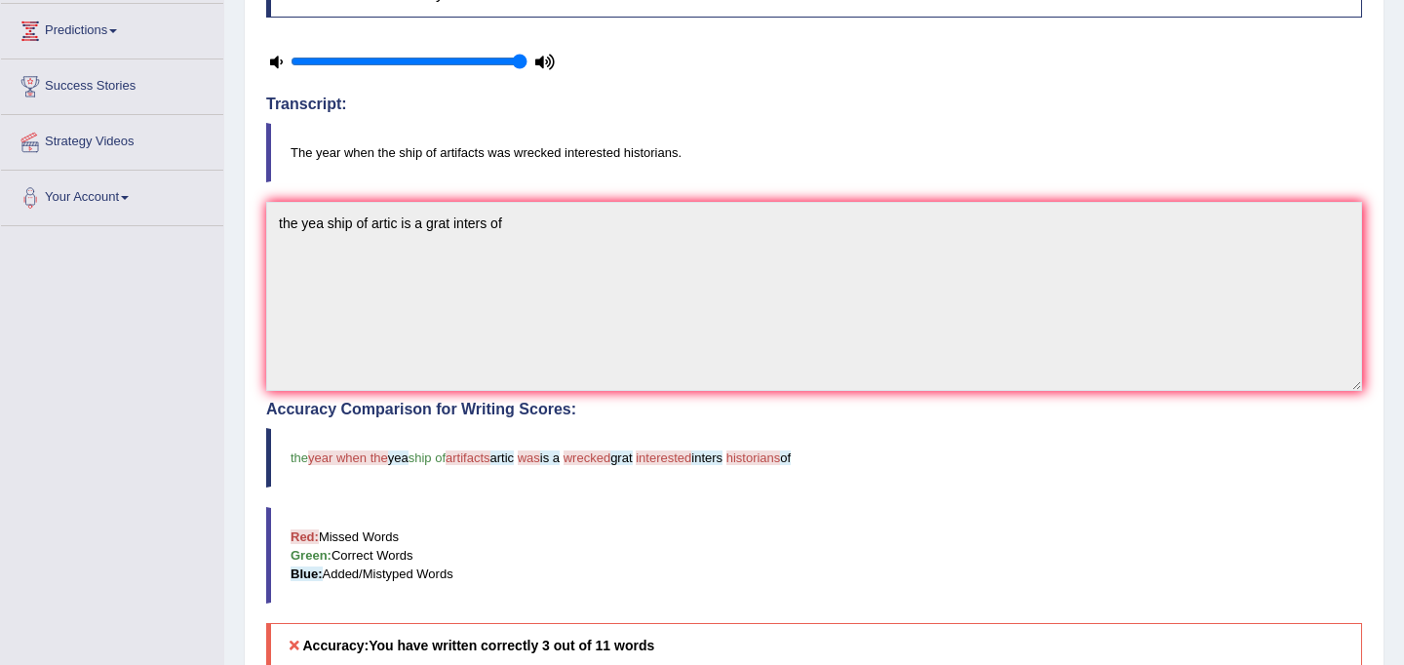
scroll to position [0, 0]
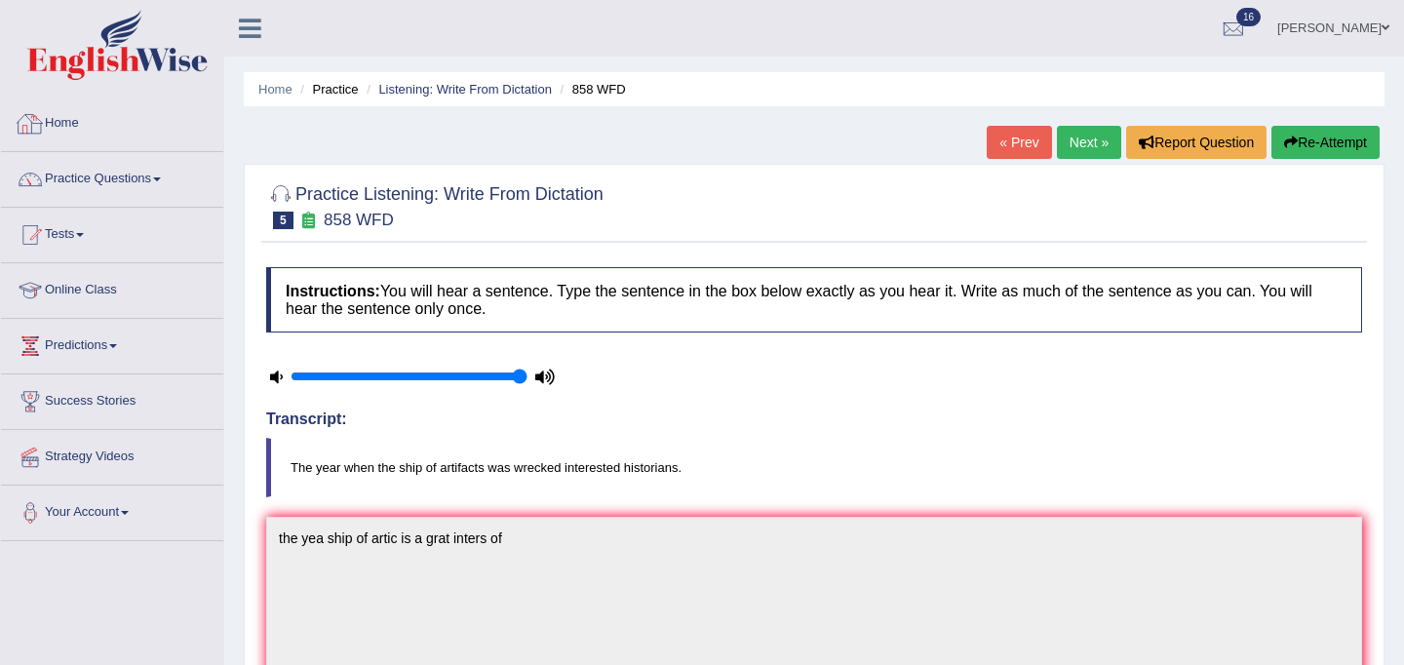
click at [74, 125] on link "Home" at bounding box center [112, 121] width 222 height 49
